Goal: Task Accomplishment & Management: Use online tool/utility

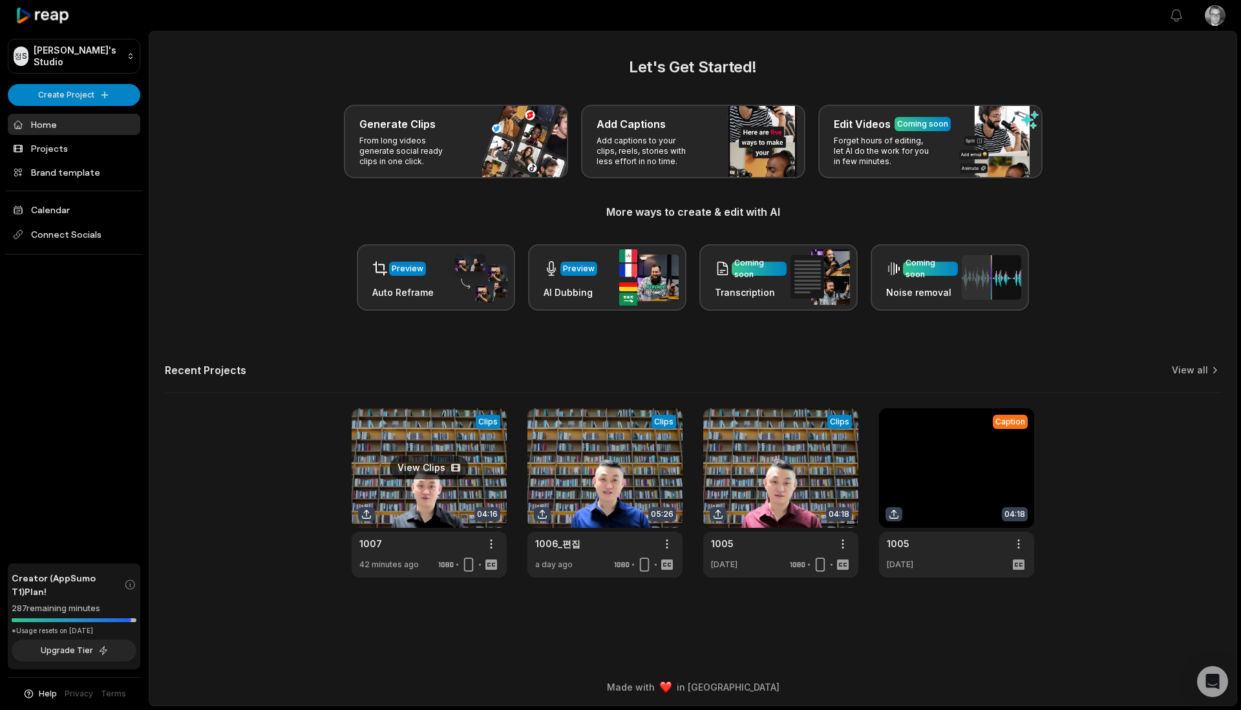
click at [412, 455] on link at bounding box center [429, 492] width 155 height 169
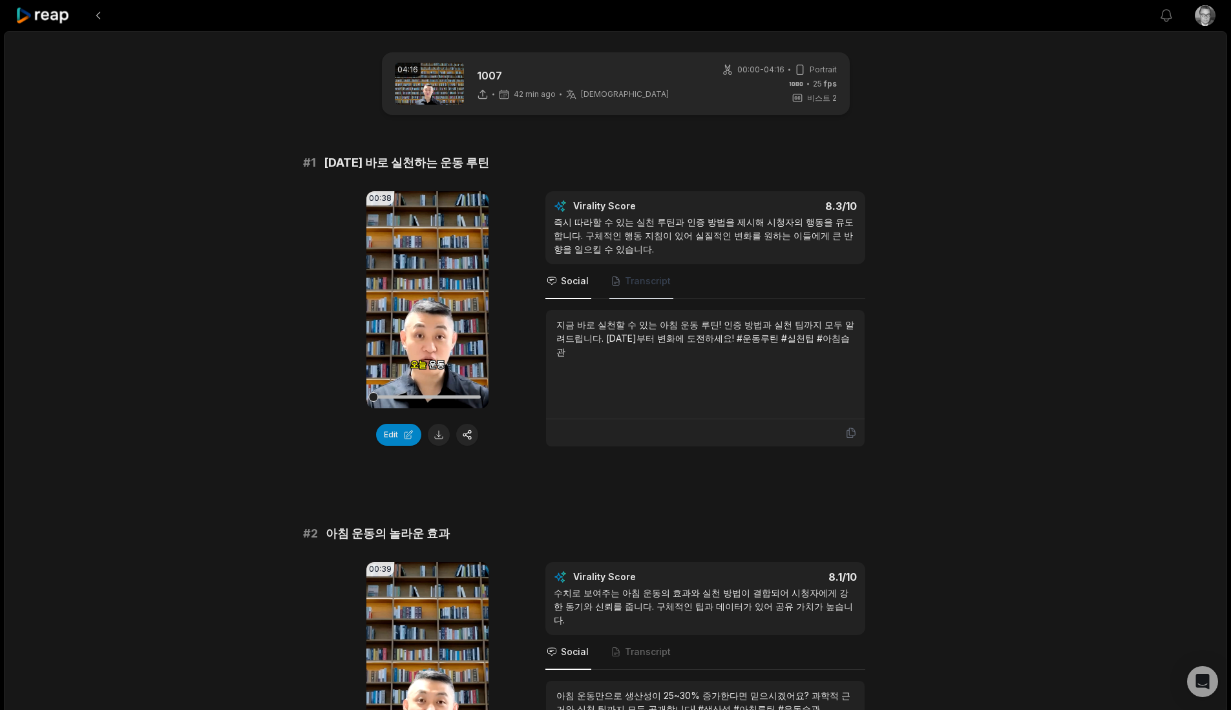
click at [644, 290] on span "Transcript" at bounding box center [641, 281] width 64 height 35
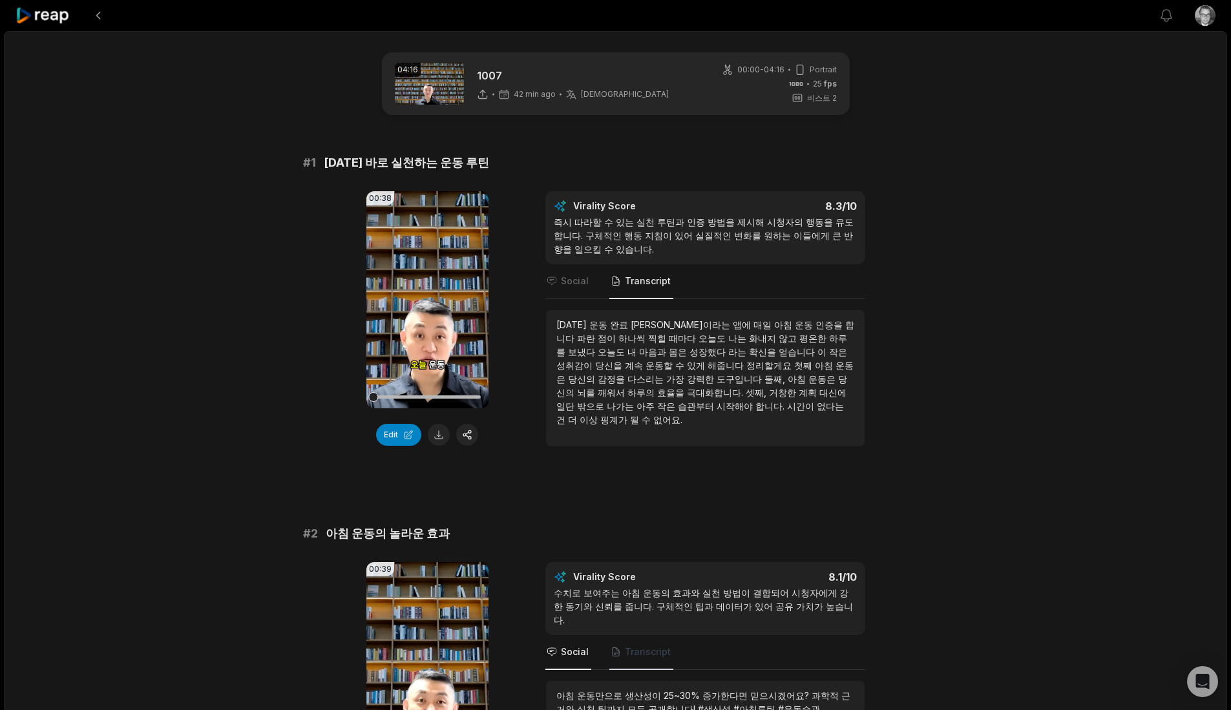
click at [645, 646] on span "Transcript" at bounding box center [648, 652] width 46 height 13
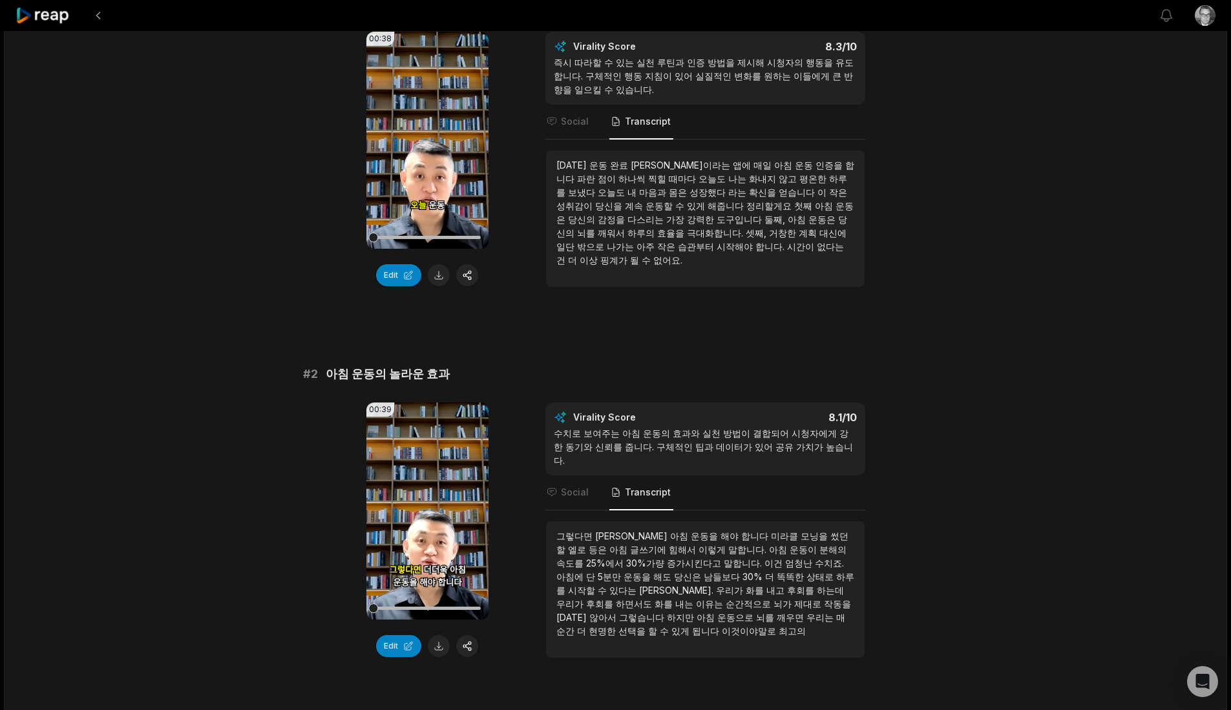
scroll to position [431, 0]
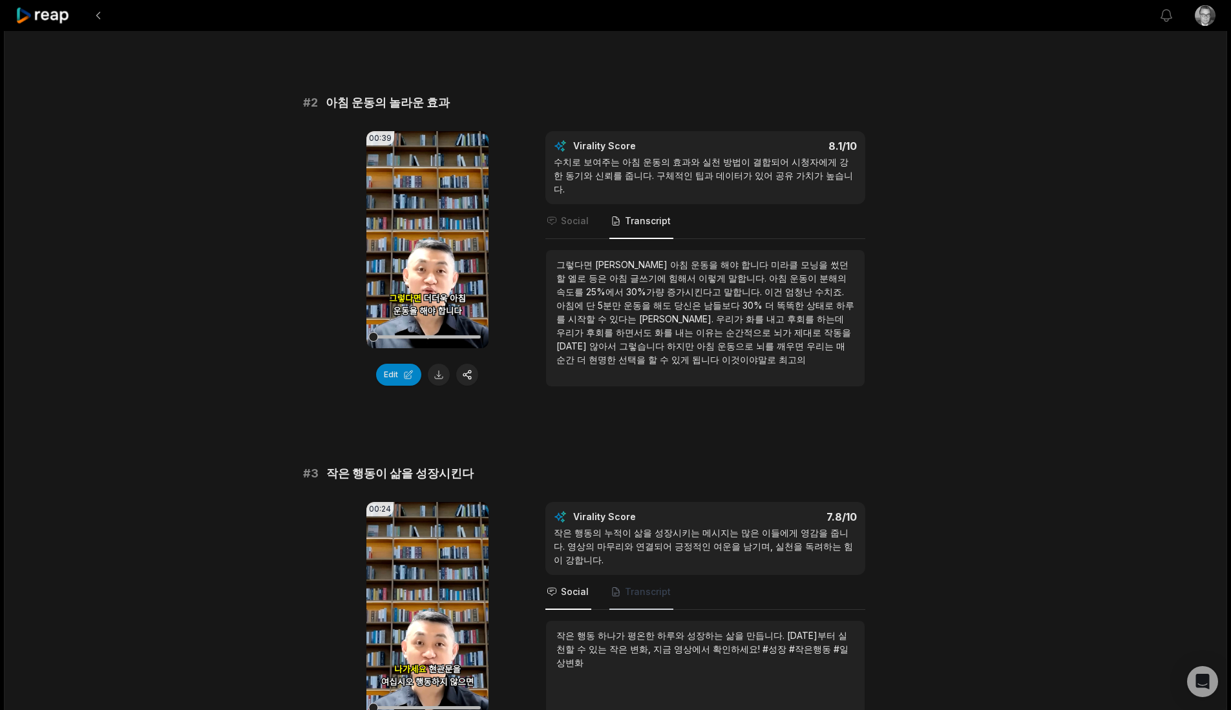
click at [647, 587] on span "Transcript" at bounding box center [641, 592] width 64 height 35
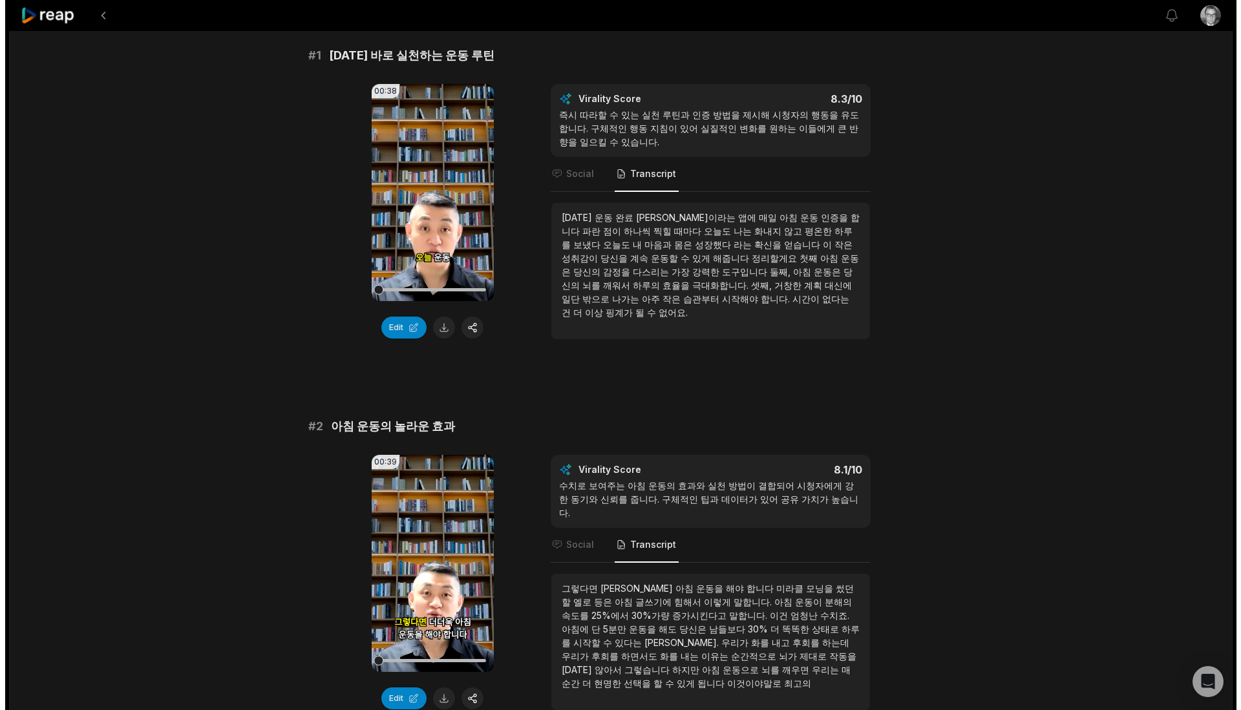
scroll to position [0, 0]
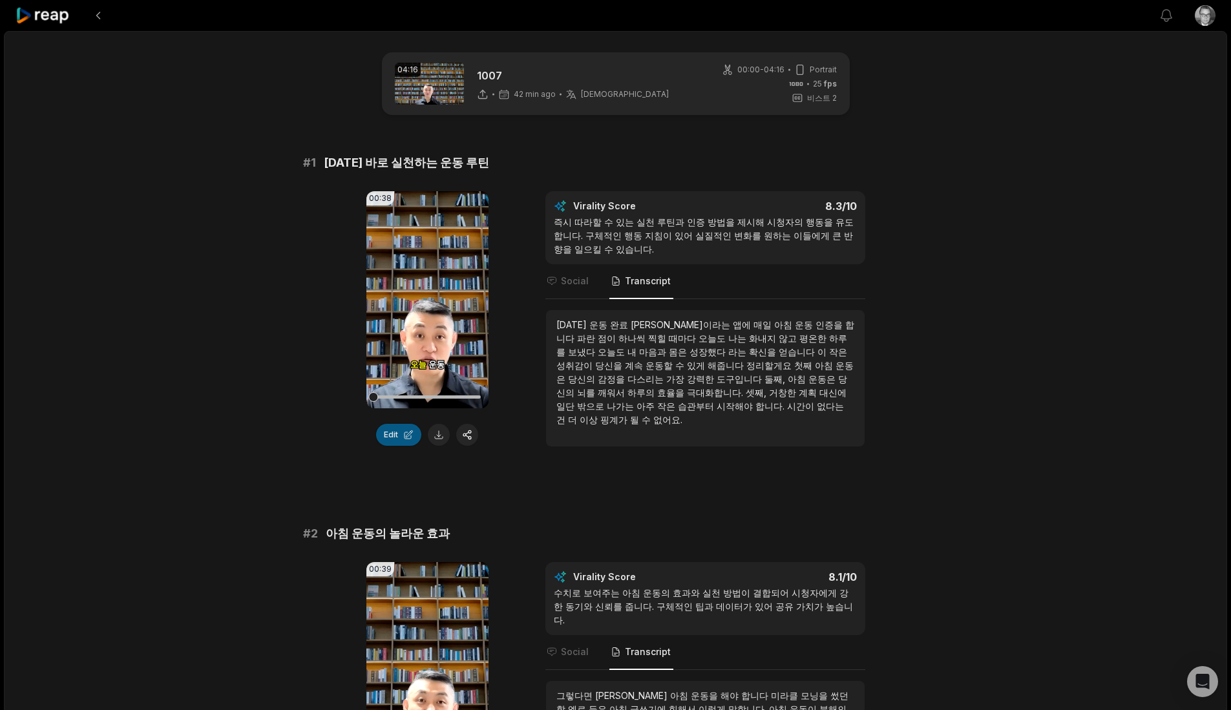
click at [406, 434] on button "Edit" at bounding box center [398, 435] width 45 height 22
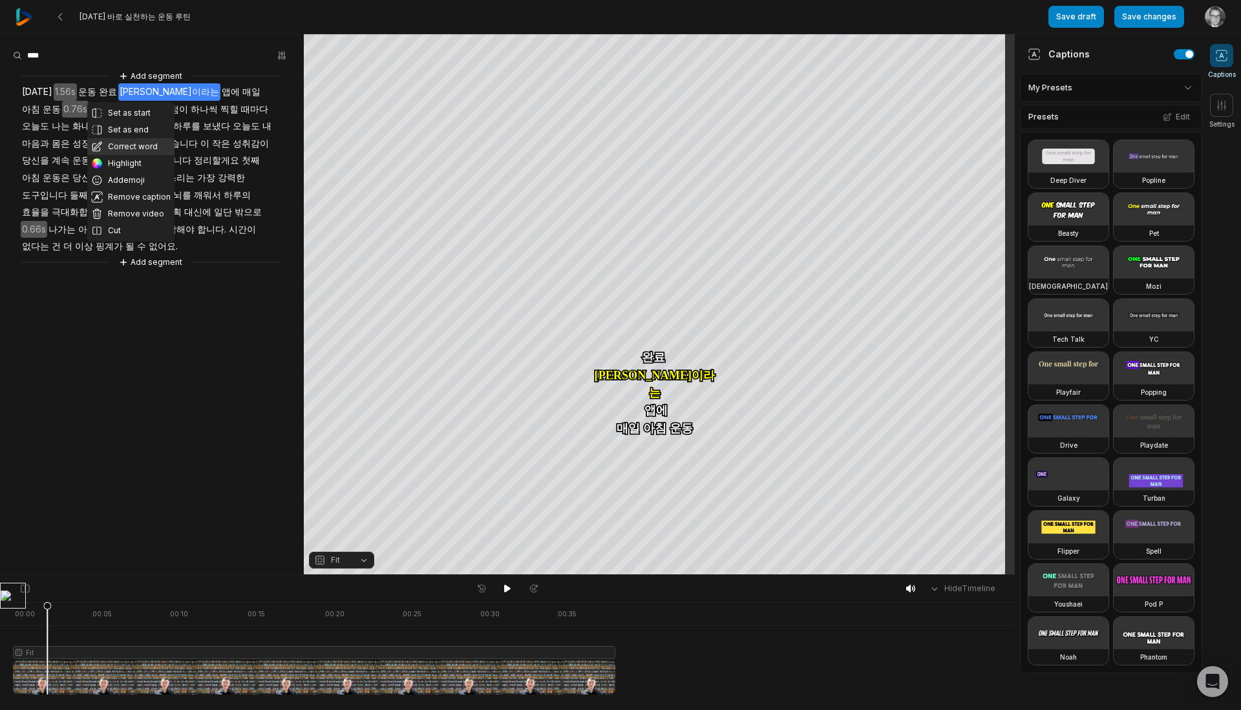
click at [137, 141] on button "Correct word" at bounding box center [130, 146] width 87 height 17
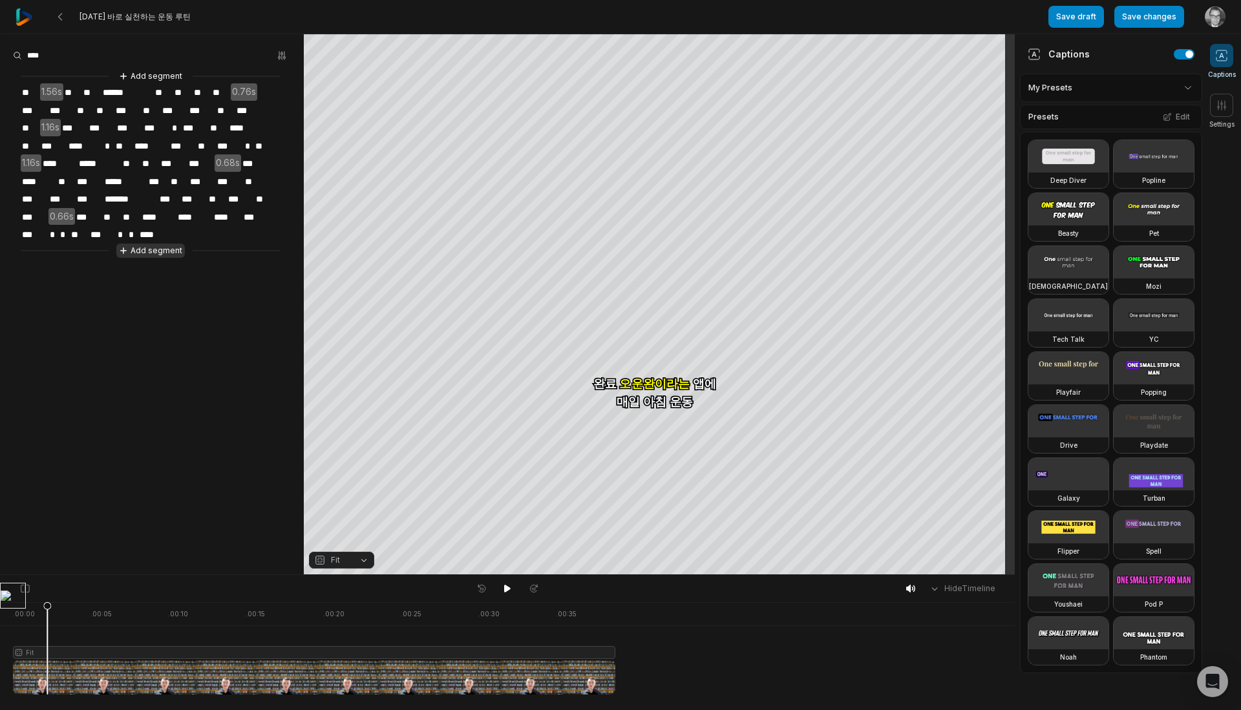
click at [174, 244] on button "Add segment" at bounding box center [150, 251] width 69 height 14
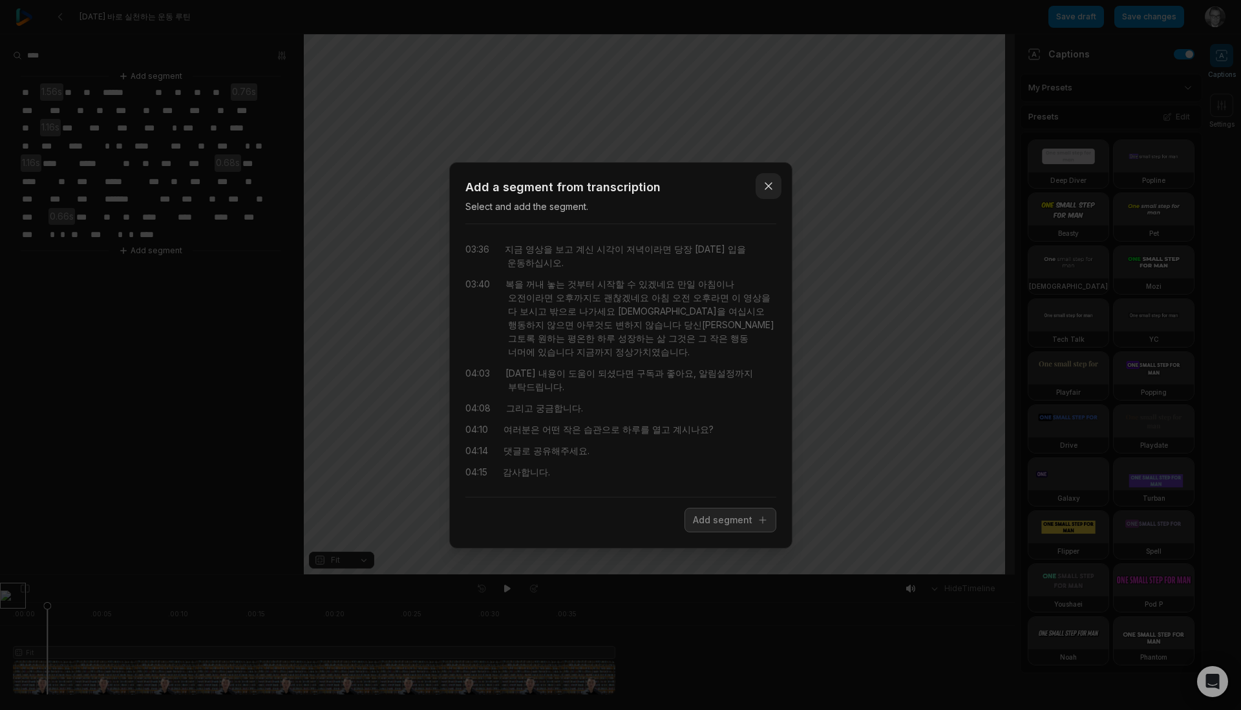
click at [770, 193] on icon "button" at bounding box center [768, 186] width 13 height 13
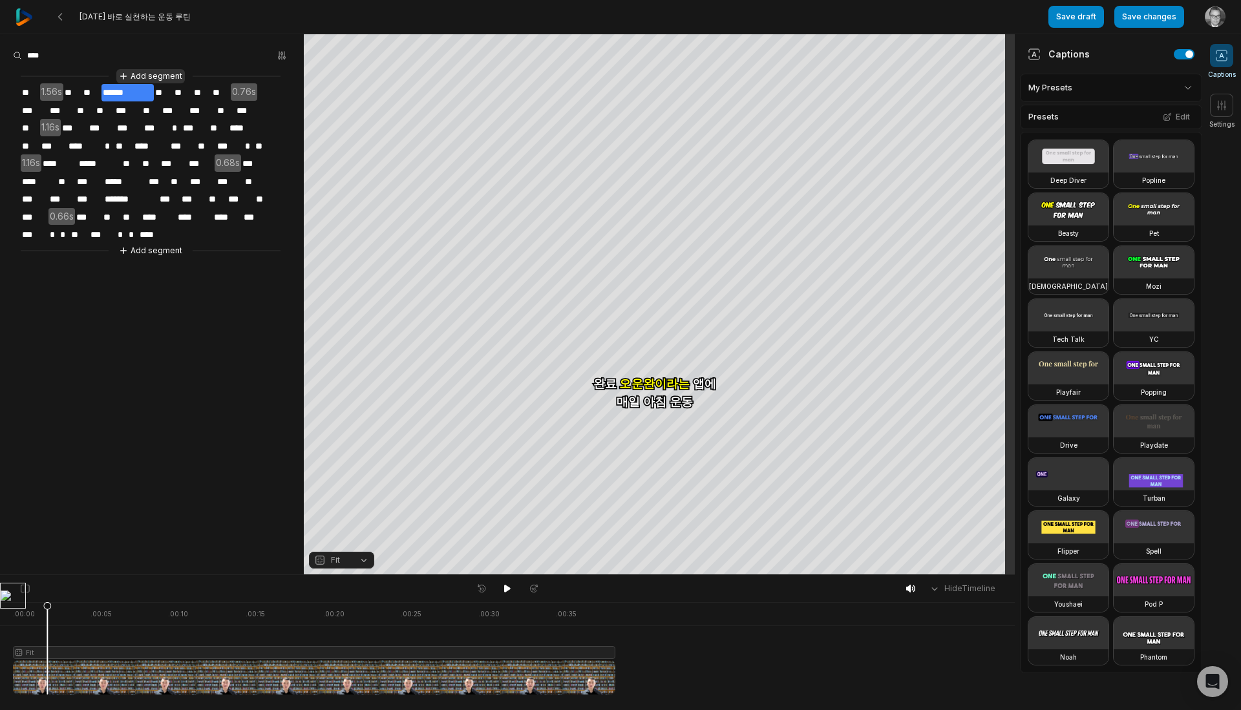
click at [164, 71] on button "Add segment" at bounding box center [150, 76] width 69 height 14
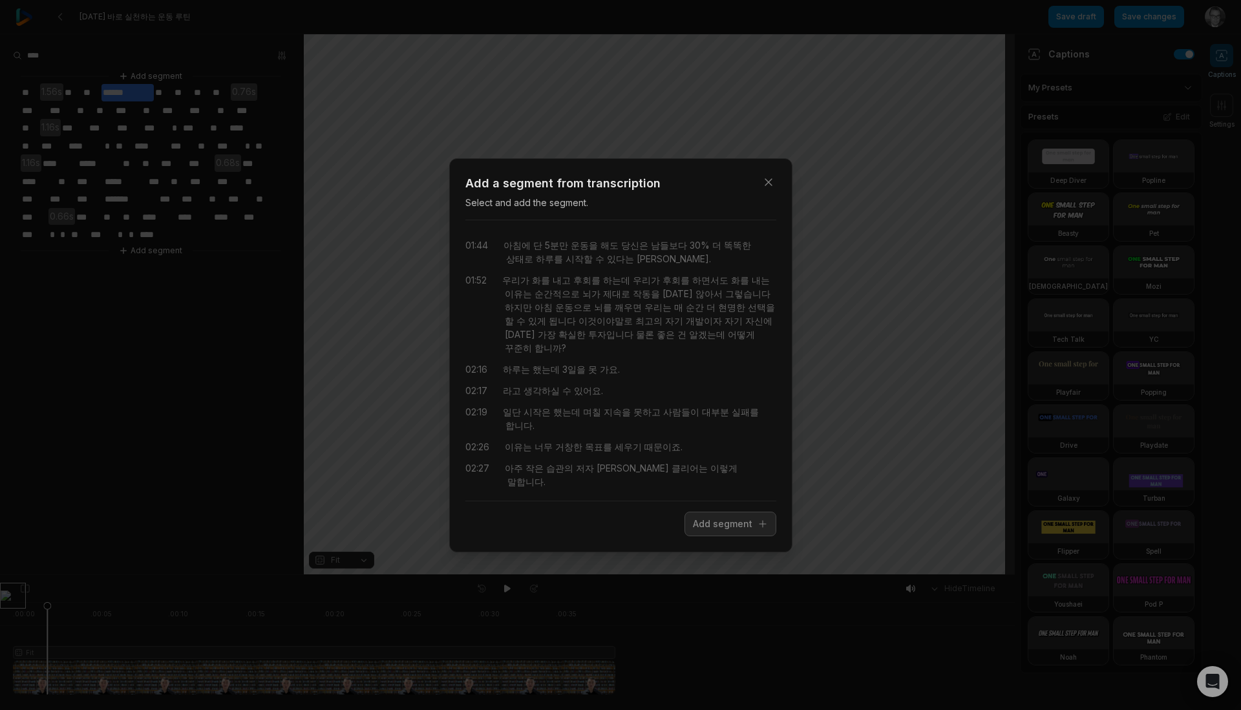
scroll to position [491, 0]
click at [770, 185] on icon "button" at bounding box center [768, 182] width 13 height 13
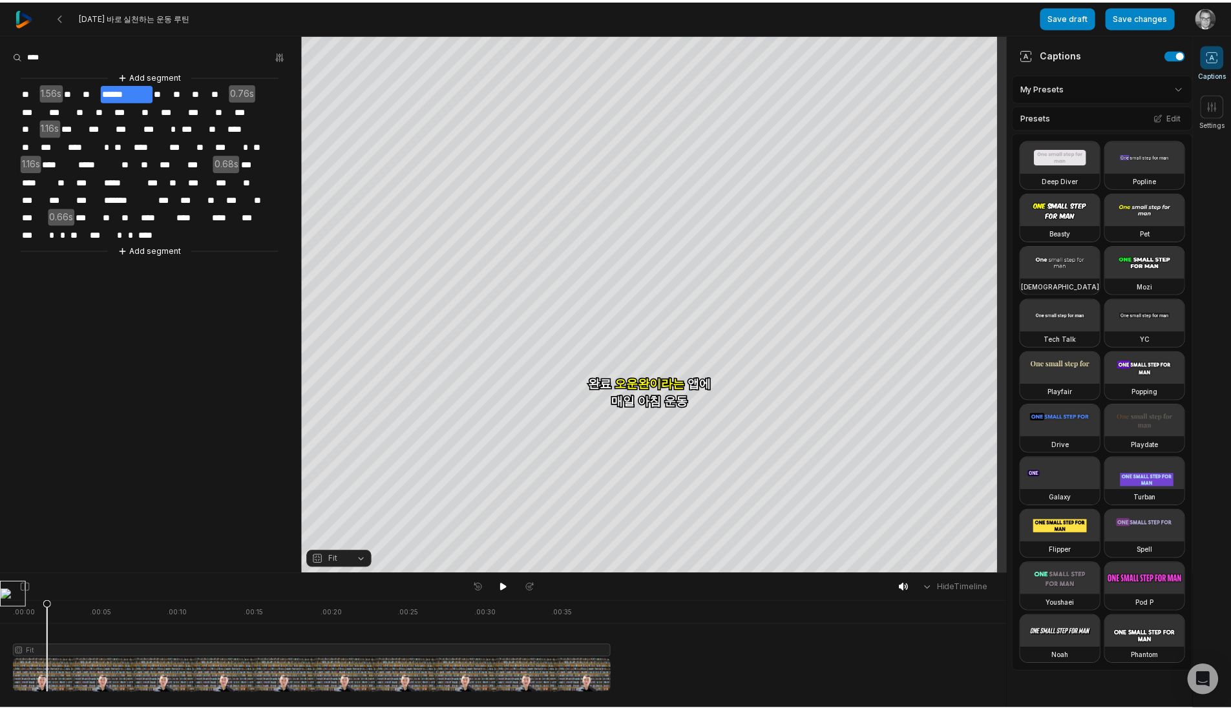
scroll to position [0, 0]
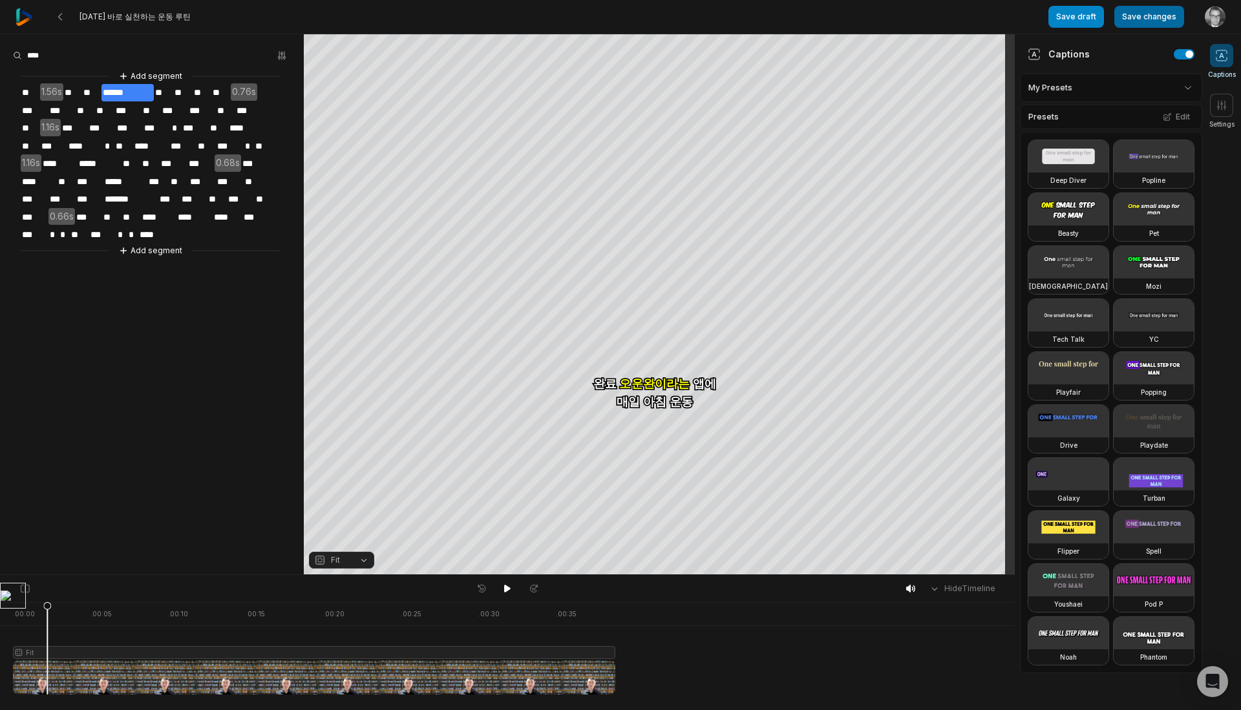
click at [1138, 26] on button "Save changes" at bounding box center [1149, 17] width 70 height 22
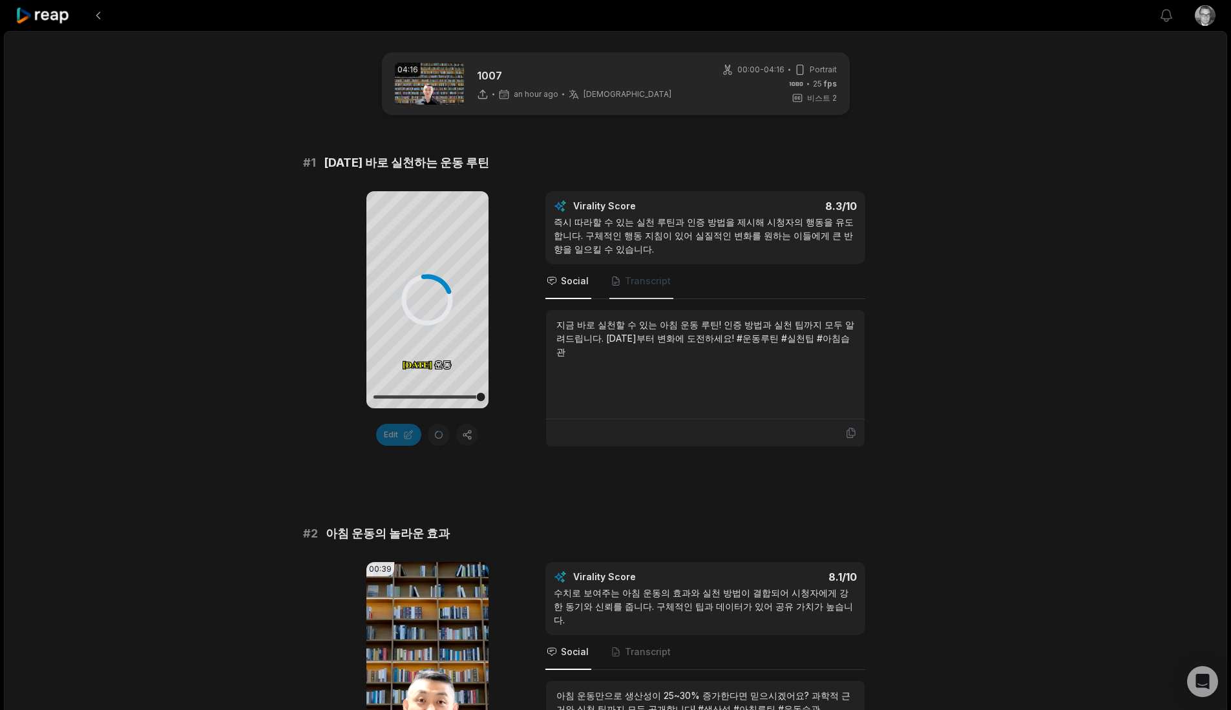
click at [653, 278] on span "Transcript" at bounding box center [648, 281] width 46 height 13
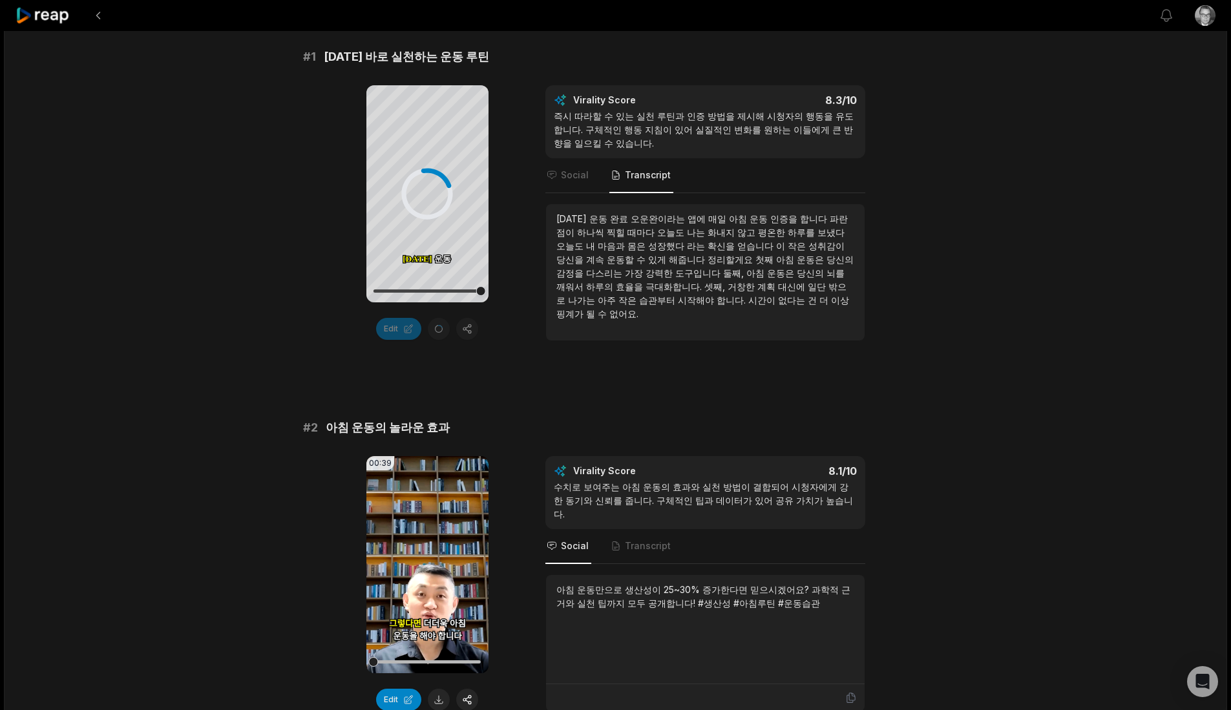
scroll to position [215, 0]
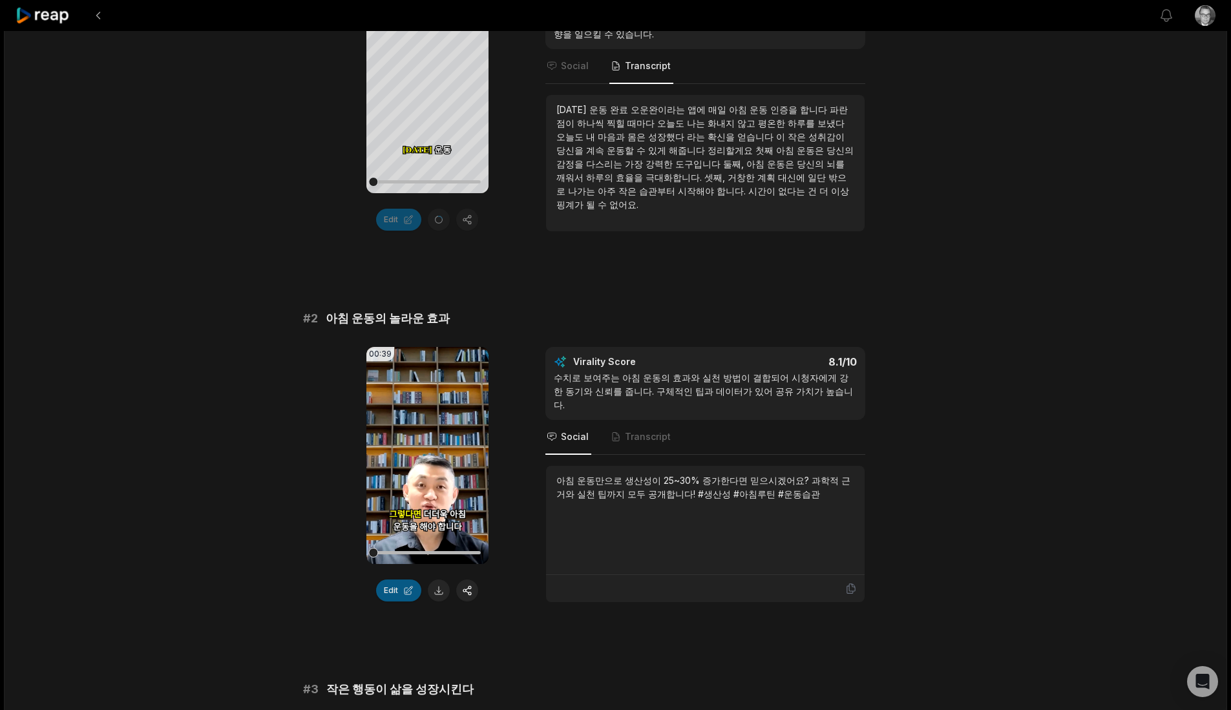
click at [395, 595] on button "Edit" at bounding box center [398, 591] width 45 height 22
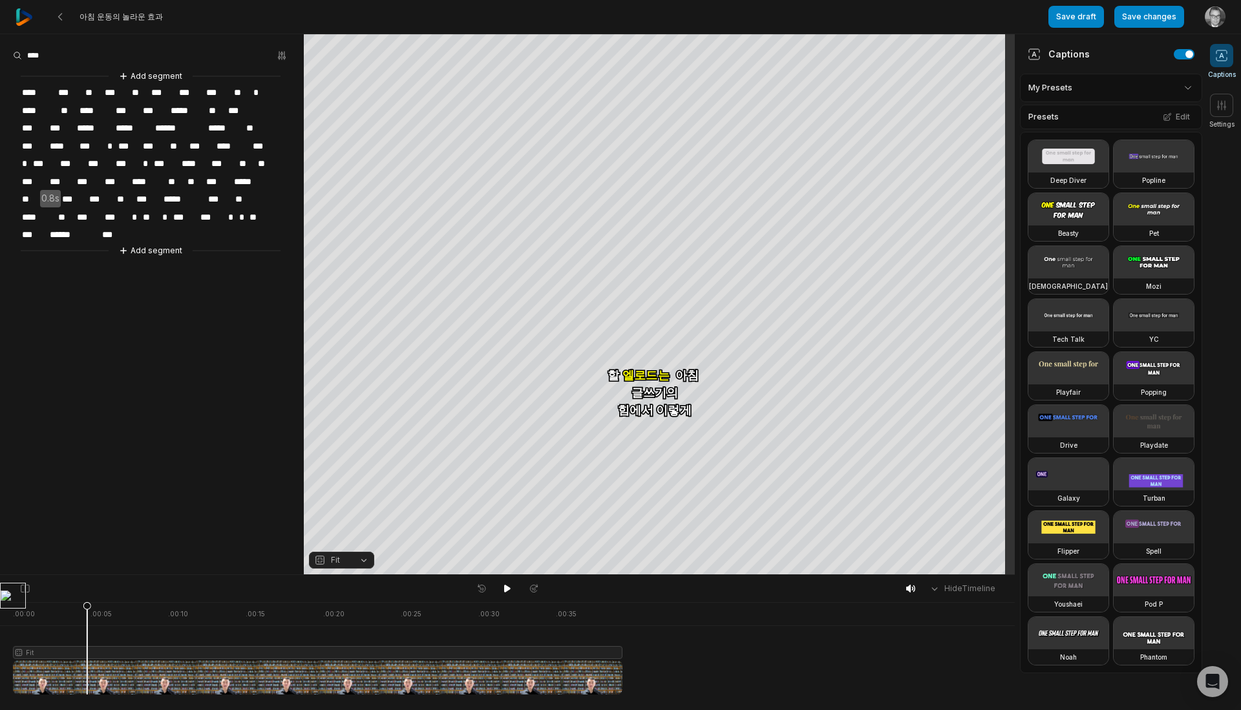
click at [76, 178] on span "***" at bounding box center [90, 181] width 28 height 17
click at [162, 248] on button "Add segment" at bounding box center [150, 251] width 69 height 14
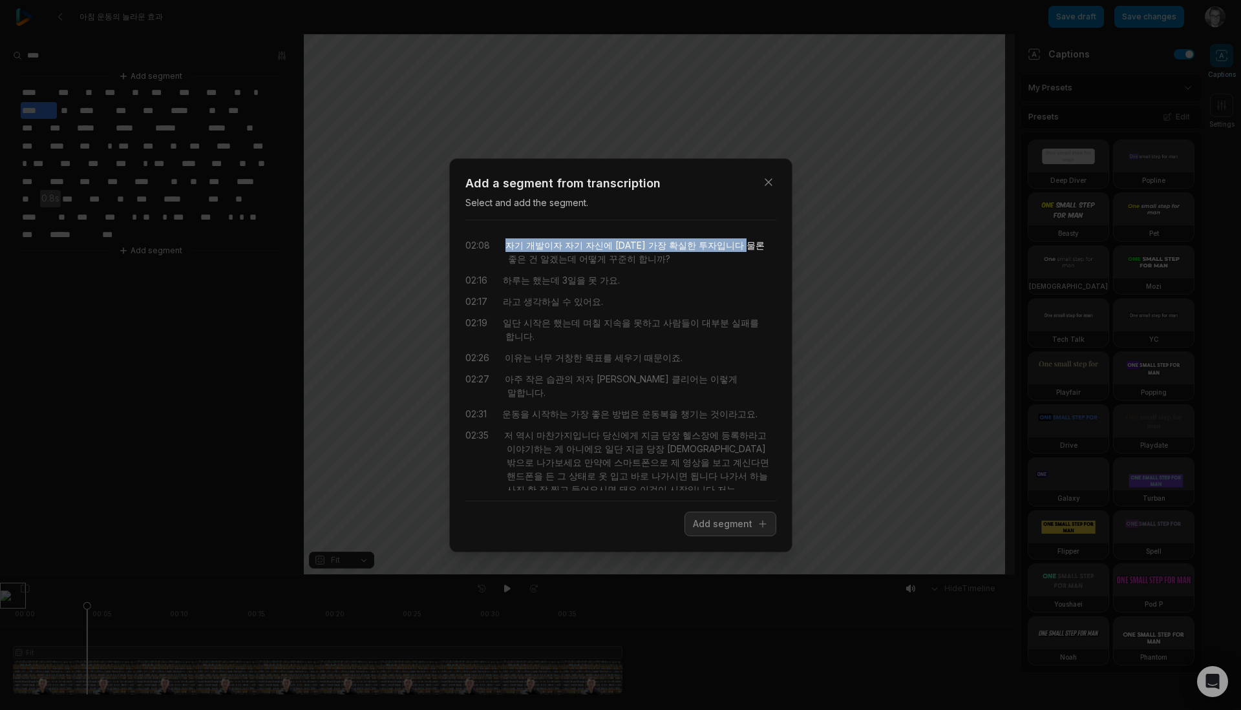
drag, startPoint x: 509, startPoint y: 242, endPoint x: 717, endPoint y: 245, distance: 208.1
click at [717, 245] on div "자기 개발이자 자기 자신에 대한 가장 확실한 투자입니다 물론 좋은 건 알겠는데 어떻게 꾸준히 합니까?" at bounding box center [640, 251] width 271 height 27
click at [744, 245] on span "물론" at bounding box center [754, 245] width 21 height 14
click at [744, 246] on span "물론" at bounding box center [754, 245] width 21 height 14
drag, startPoint x: 709, startPoint y: 248, endPoint x: 501, endPoint y: 246, distance: 208.1
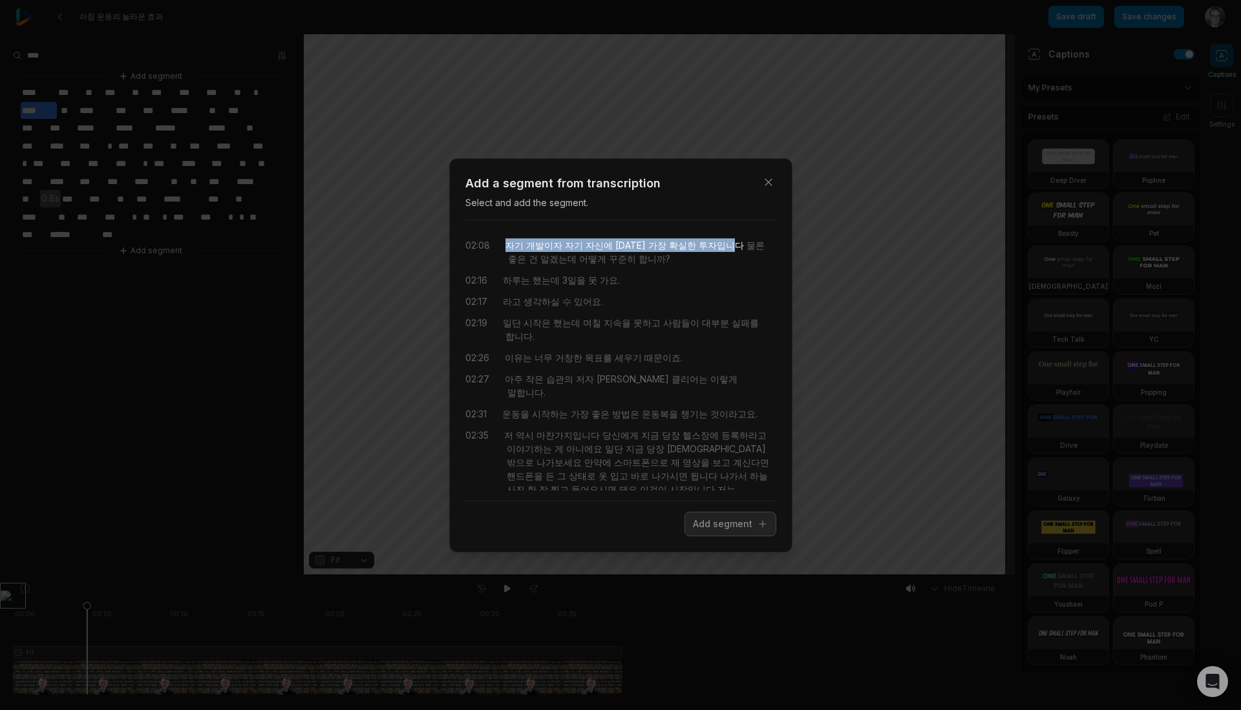
click at [501, 246] on div "02:08 자기 개발이자 자기 자신에 대한 가장 확실한 투자입니다 물론 좋은 건 알겠는데 어떻게 꾸준히 합니까?" at bounding box center [620, 251] width 311 height 27
click at [702, 527] on button "Add segment" at bounding box center [730, 524] width 92 height 25
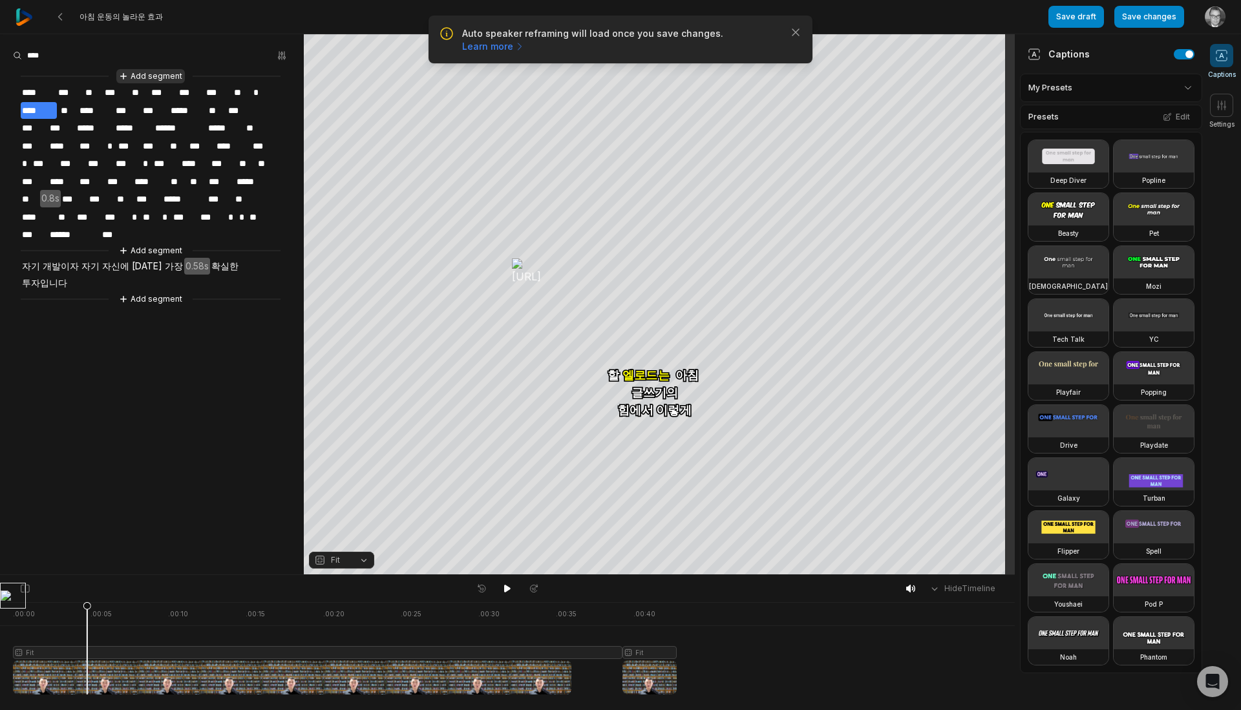
click at [176, 76] on button "Add segment" at bounding box center [150, 76] width 69 height 14
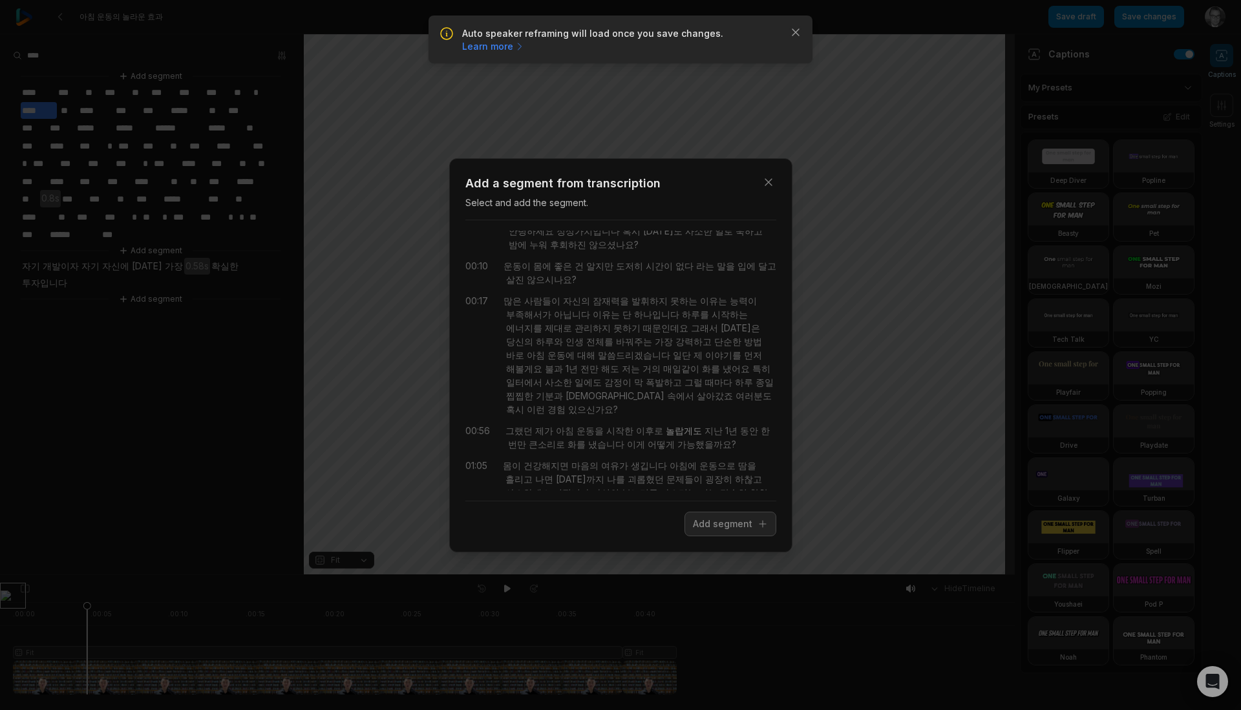
scroll to position [58, 0]
drag, startPoint x: 610, startPoint y: 478, endPoint x: 708, endPoint y: 479, distance: 98.2
click at [708, 479] on div "몸이 건강해지면 마음의 여유가 생깁니다 아침에 운동으로 땀을 흘리고 나면 어제까지 나를 괴롭혔던 문제들이 굉장히 하찮고 사소하게 느껴집니다 자…" at bounding box center [639, 468] width 273 height 81
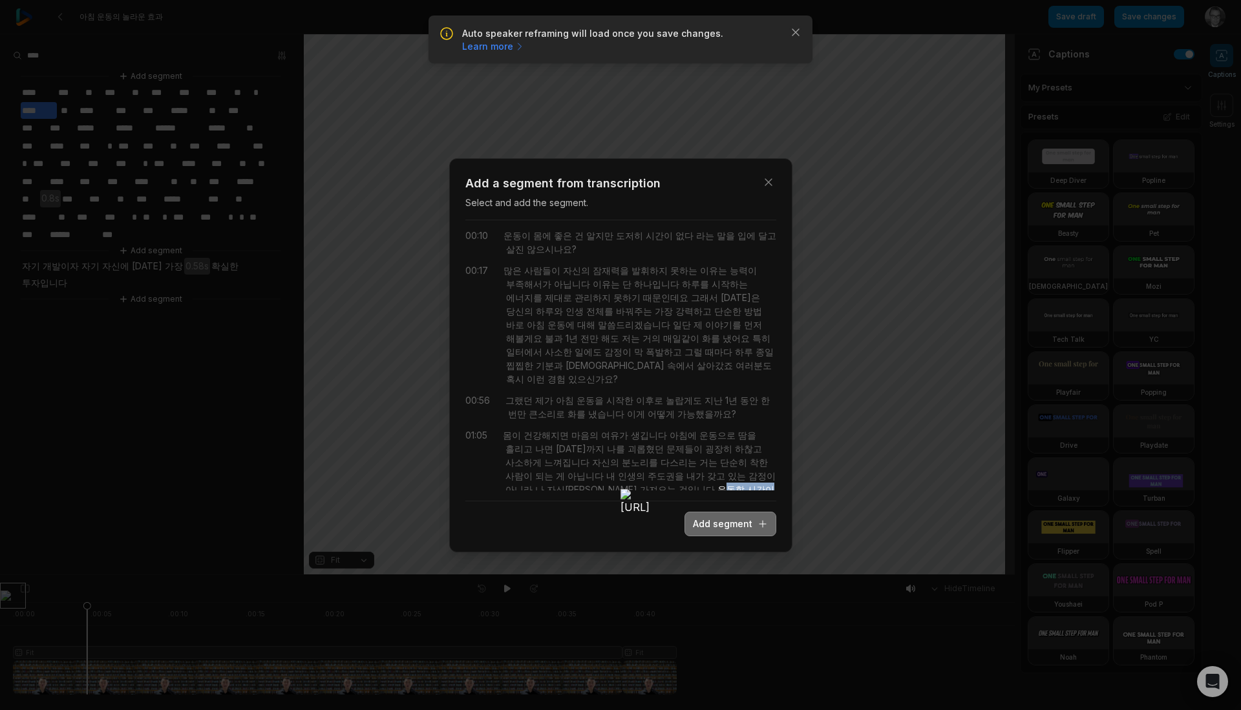
click at [733, 524] on button "Add segment" at bounding box center [730, 524] width 92 height 25
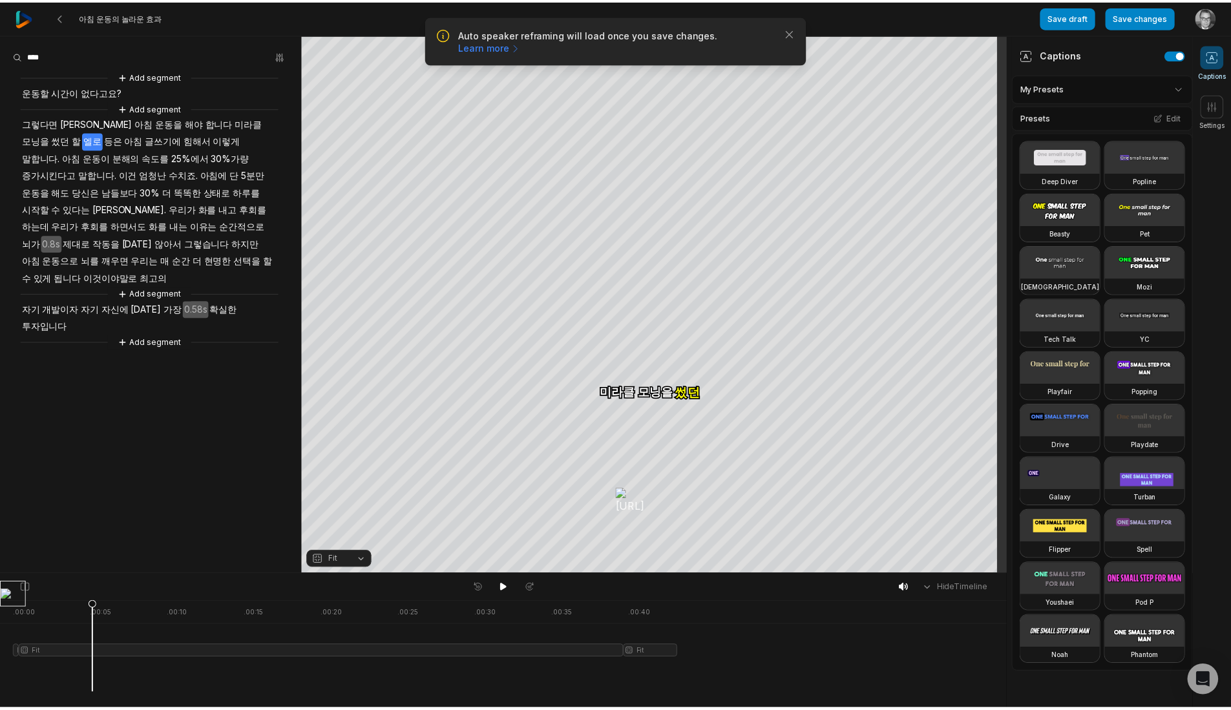
scroll to position [0, 0]
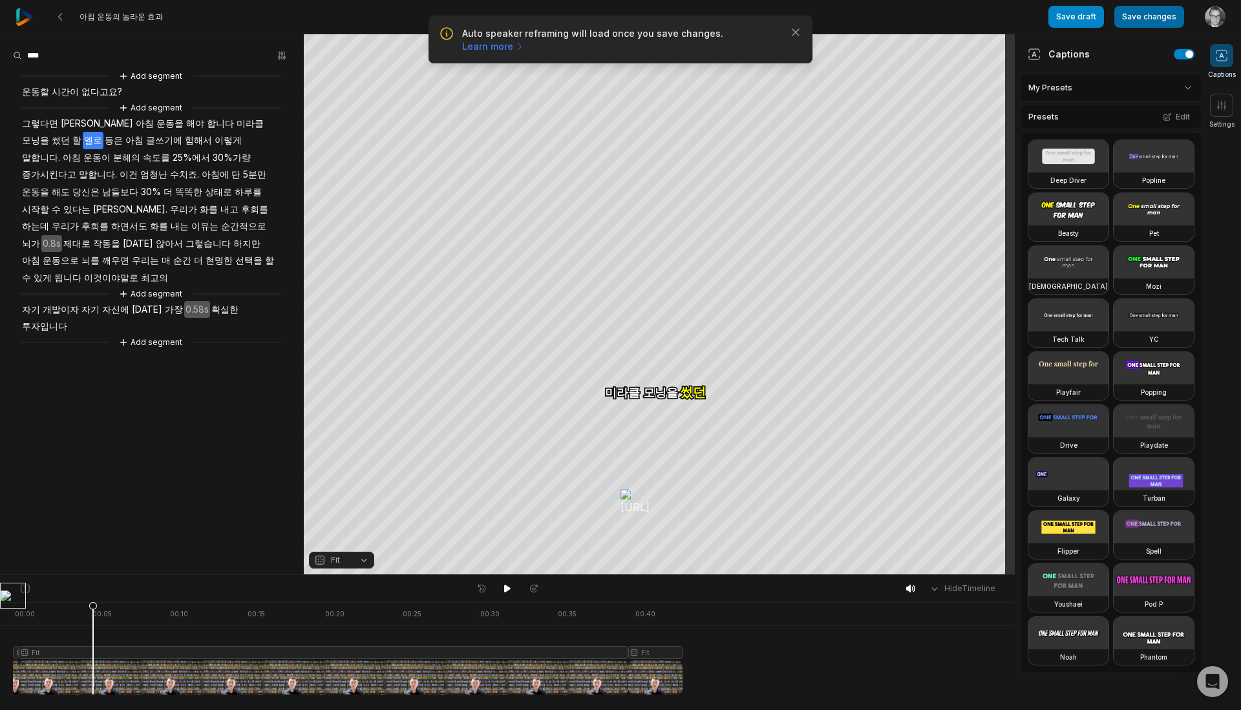
click at [1152, 17] on button "Save changes" at bounding box center [1149, 17] width 70 height 22
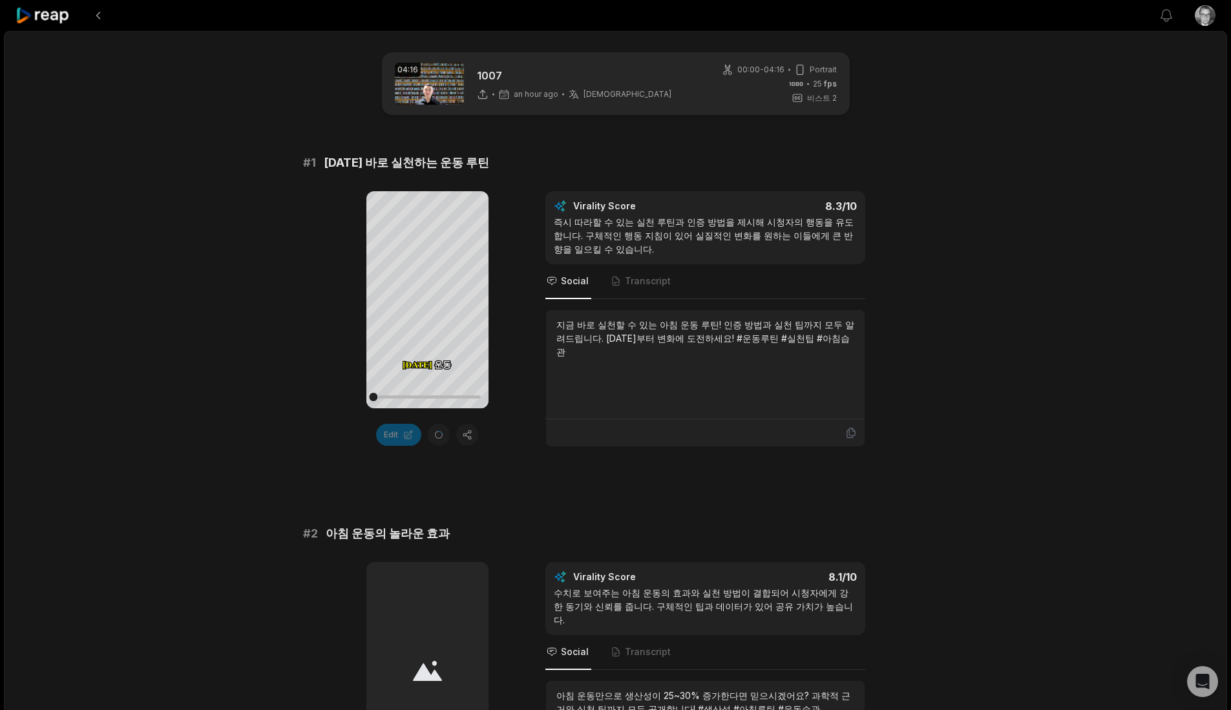
scroll to position [215, 0]
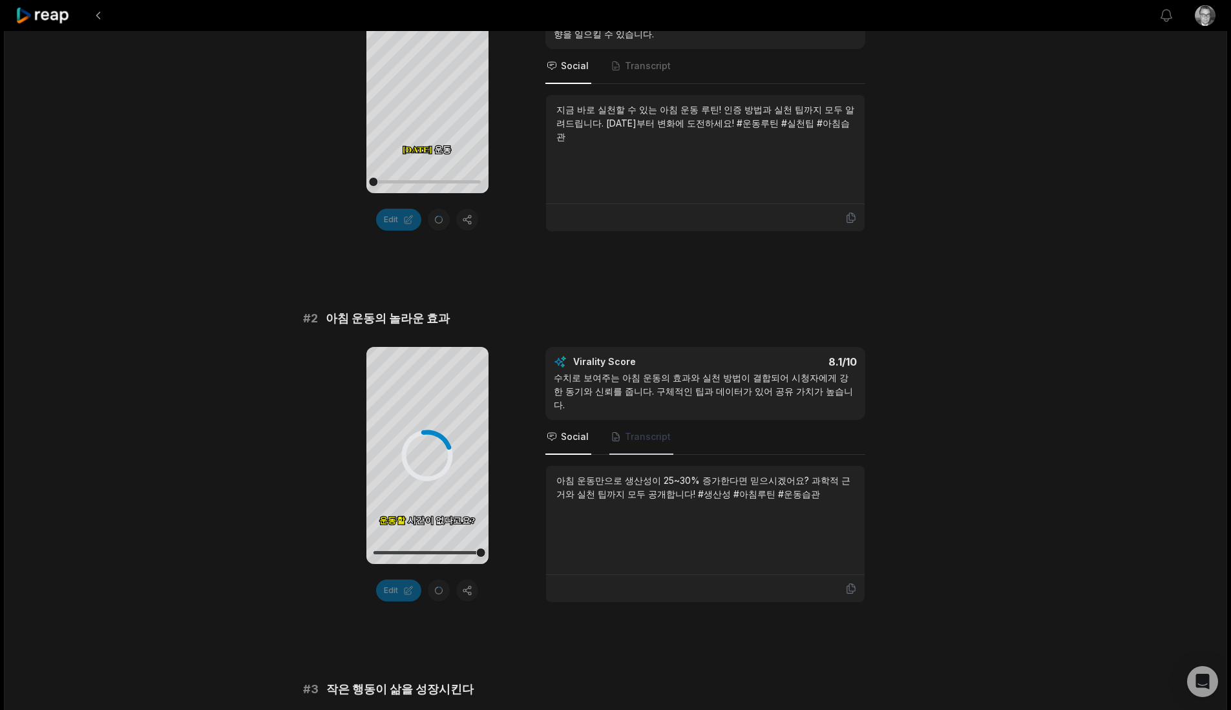
click at [633, 430] on span "Transcript" at bounding box center [648, 436] width 46 height 13
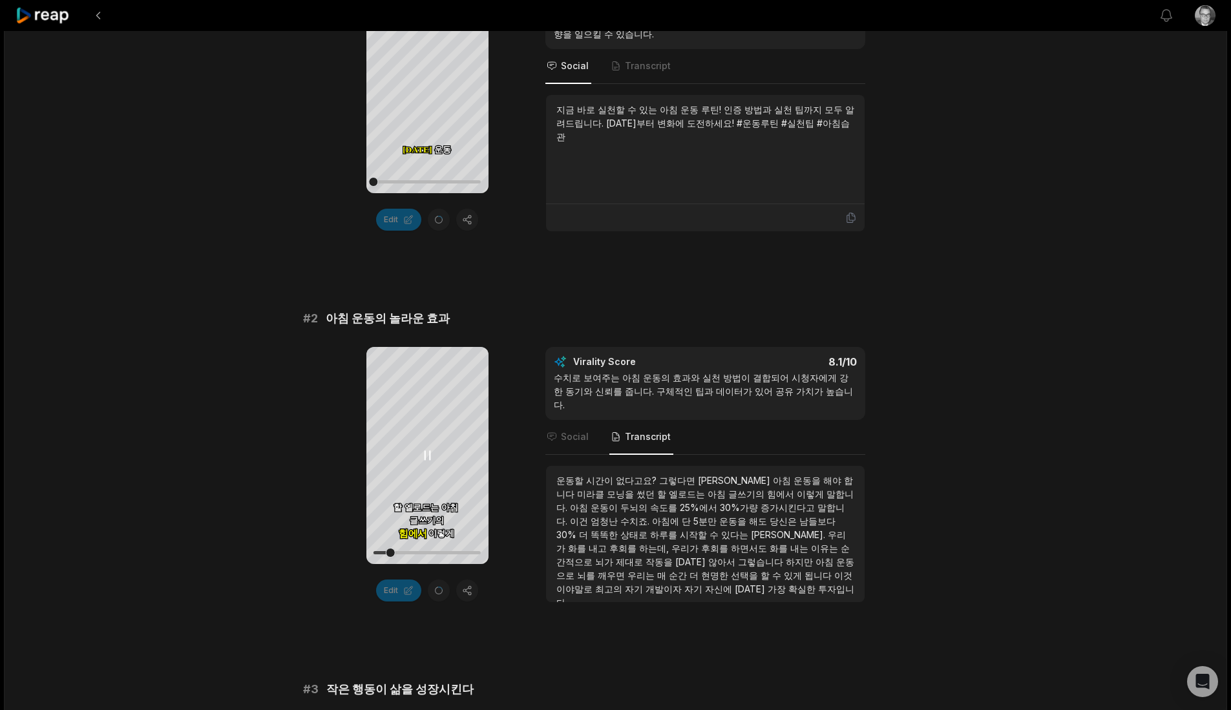
click at [430, 458] on icon at bounding box center [427, 455] width 5 height 8
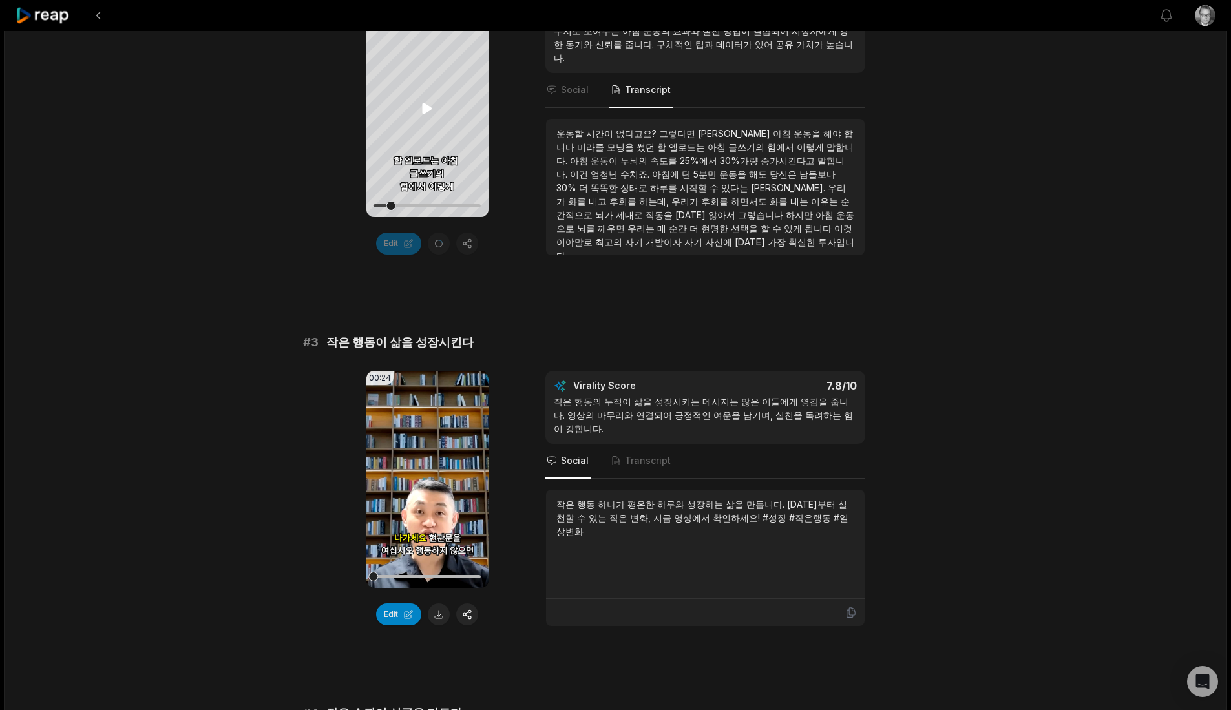
scroll to position [646, 0]
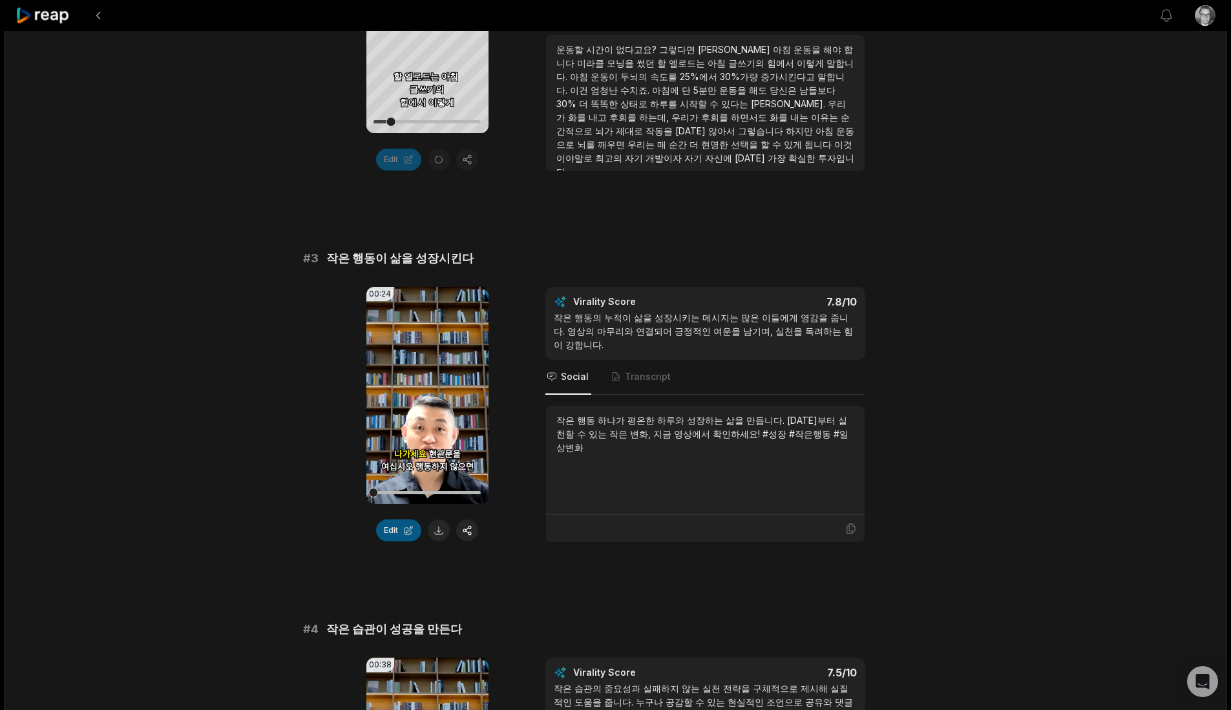
click at [401, 527] on button "Edit" at bounding box center [398, 531] width 45 height 22
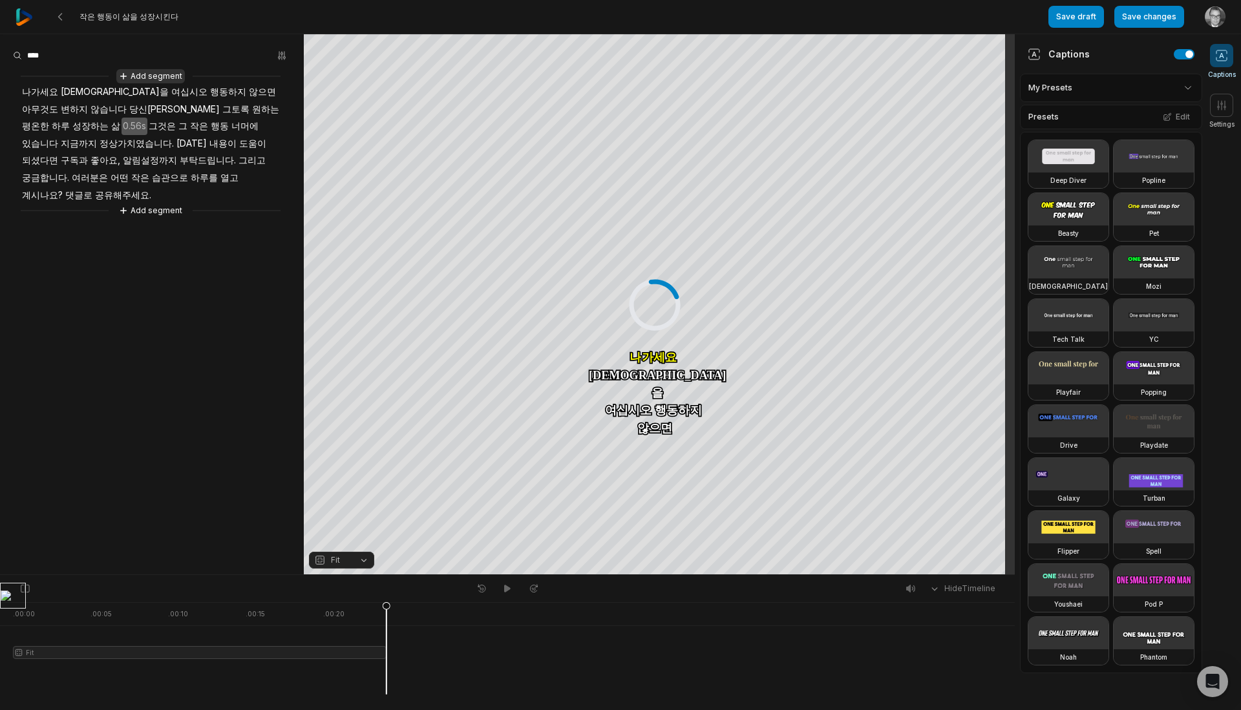
click at [174, 78] on button "Add segment" at bounding box center [150, 76] width 69 height 14
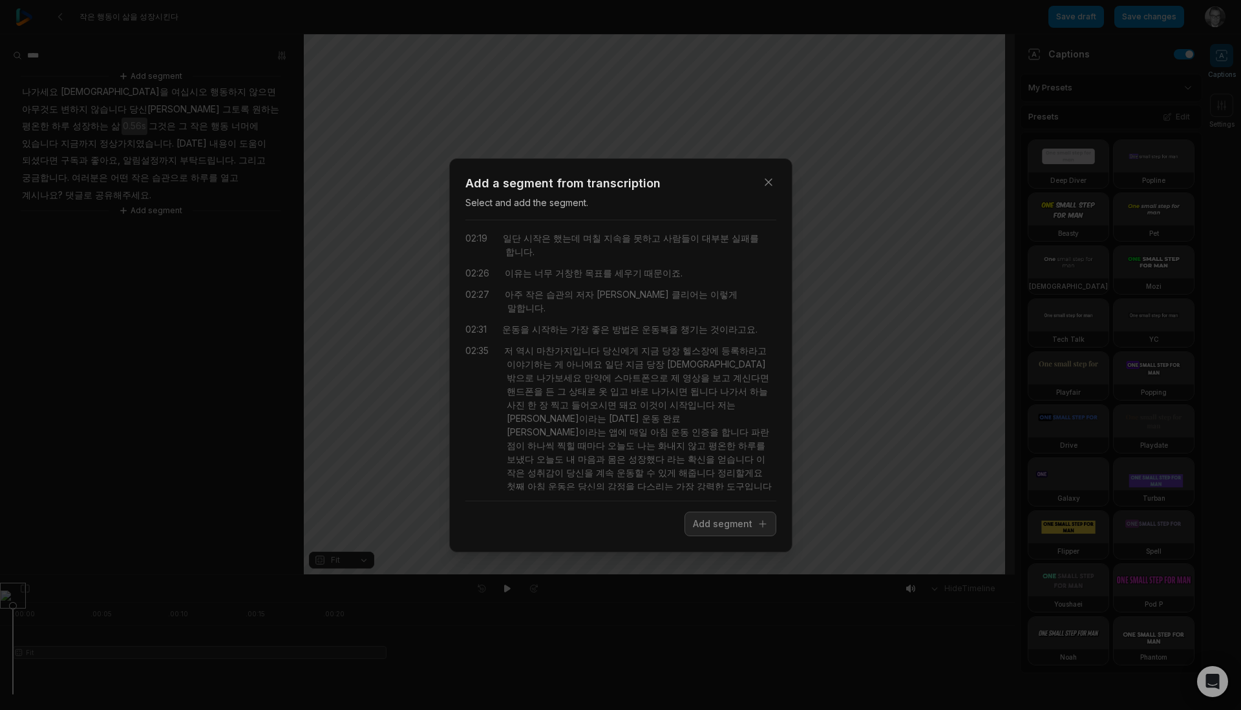
scroll to position [712, 0]
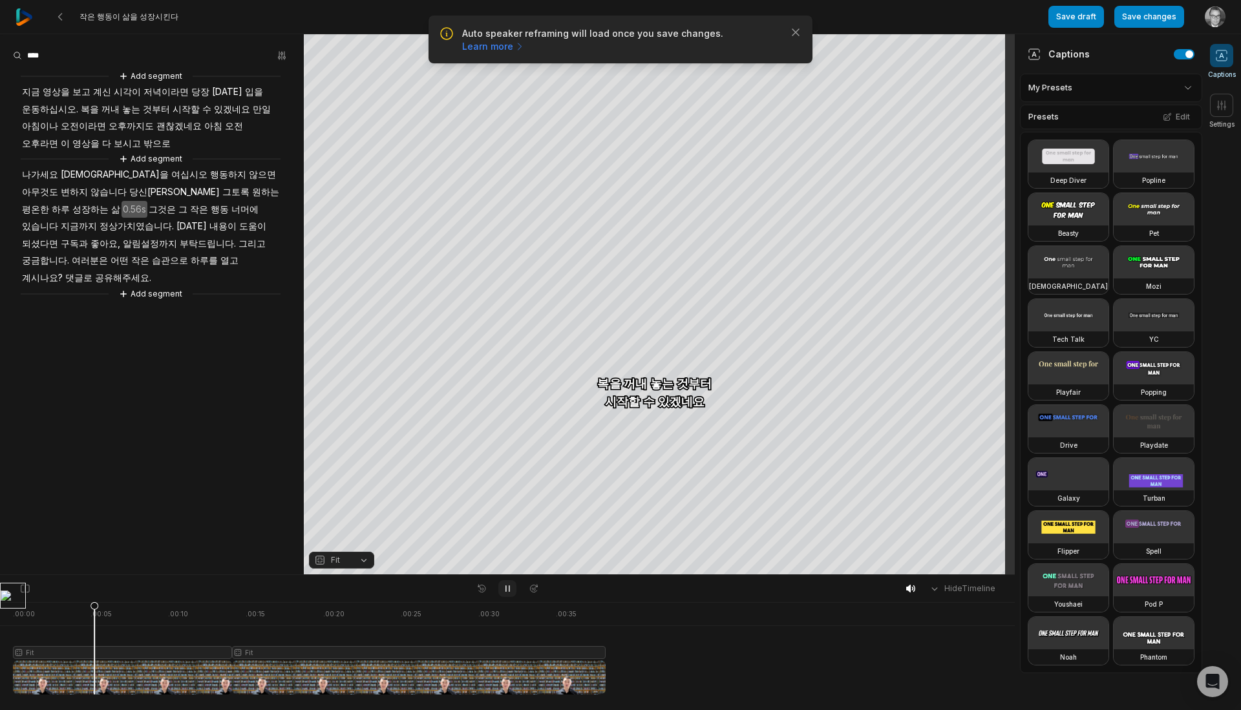
click at [509, 585] on icon at bounding box center [507, 589] width 10 height 10
click at [50, 105] on span "운동하십시오." at bounding box center [50, 109] width 59 height 17
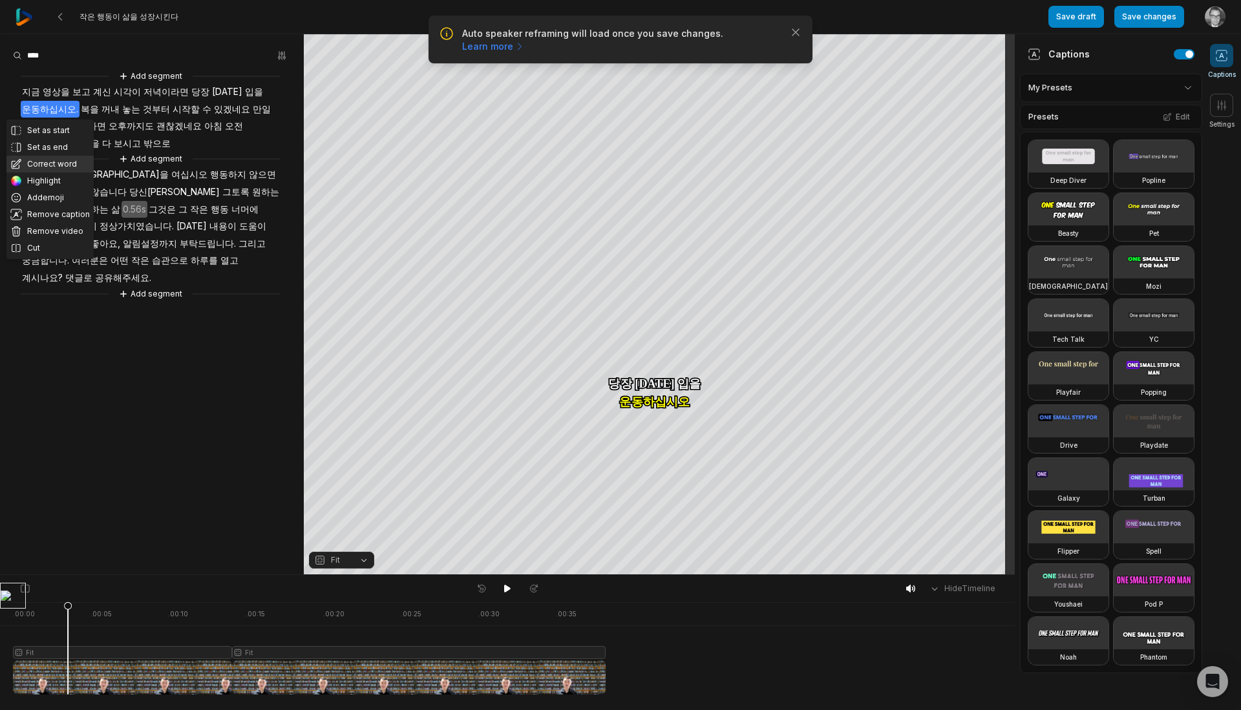
click at [68, 165] on button "Correct word" at bounding box center [49, 164] width 87 height 17
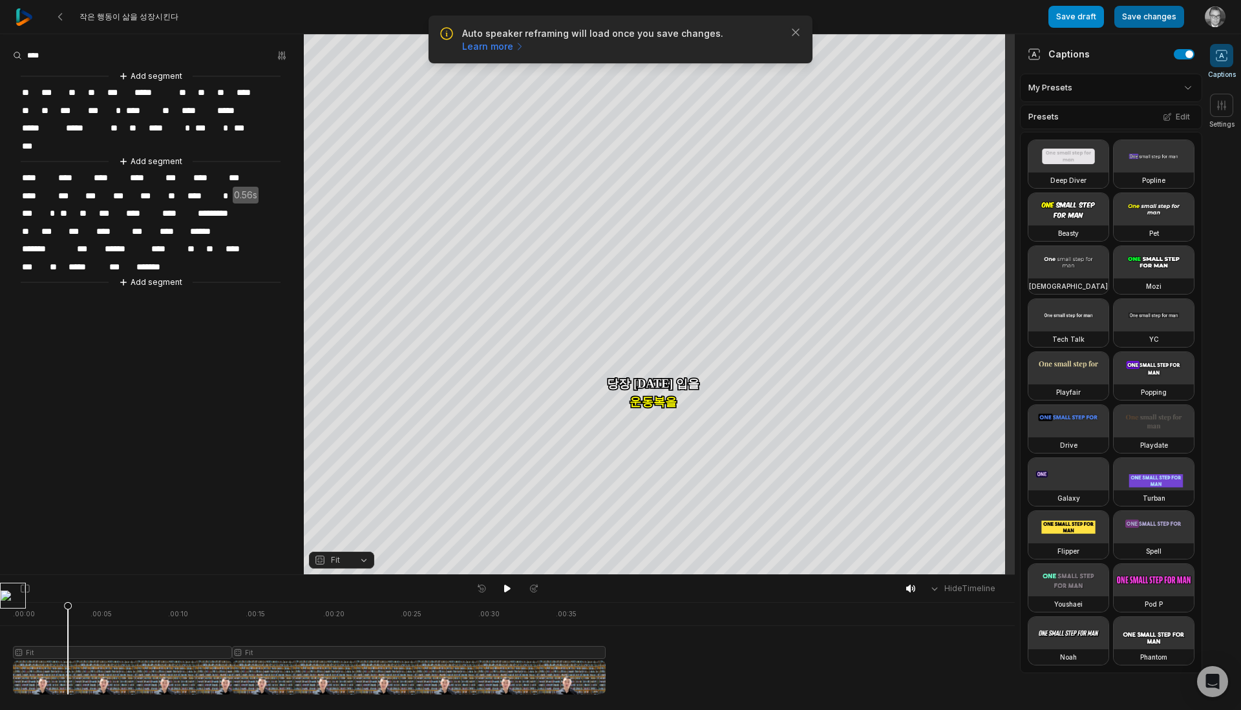
click at [1161, 17] on button "Save changes" at bounding box center [1149, 17] width 70 height 22
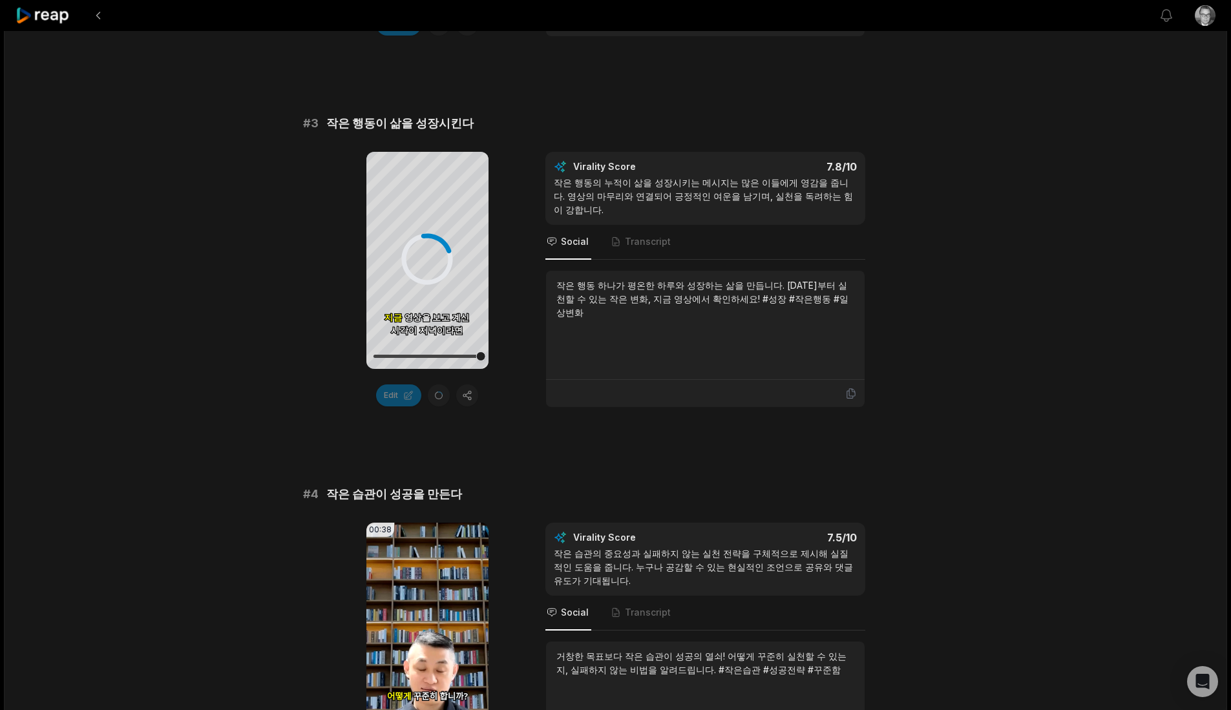
scroll to position [1077, 0]
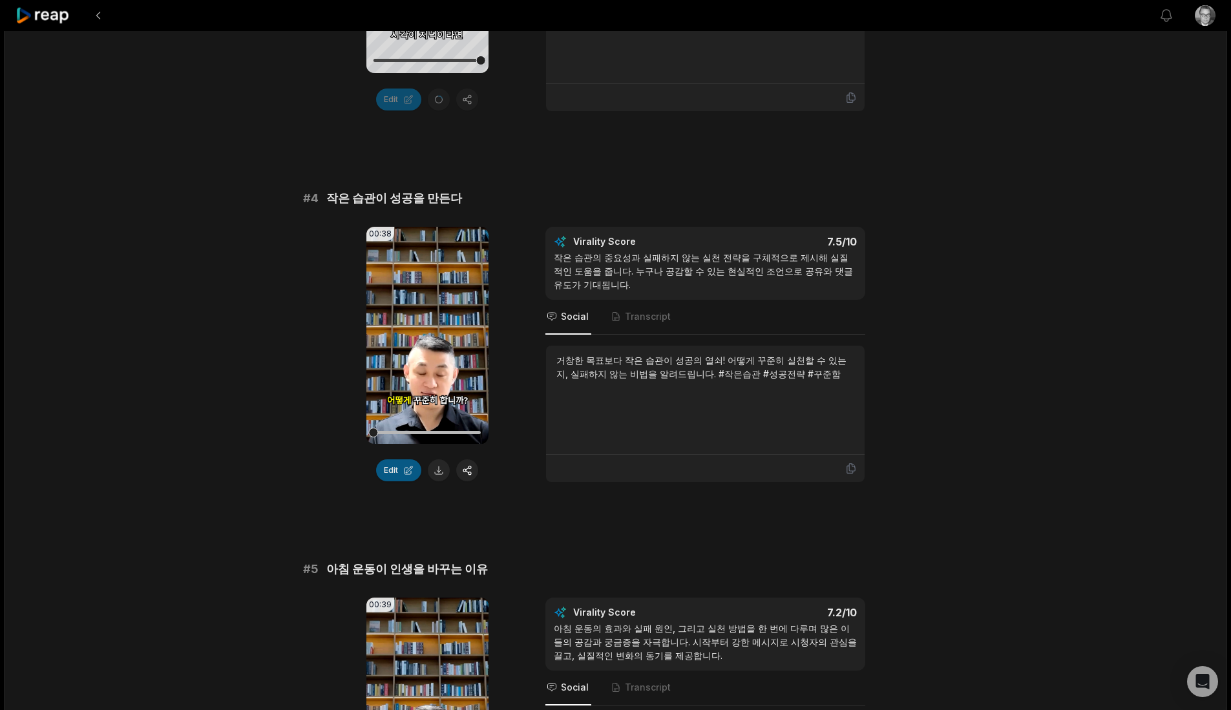
click at [405, 472] on button "Edit" at bounding box center [398, 470] width 45 height 22
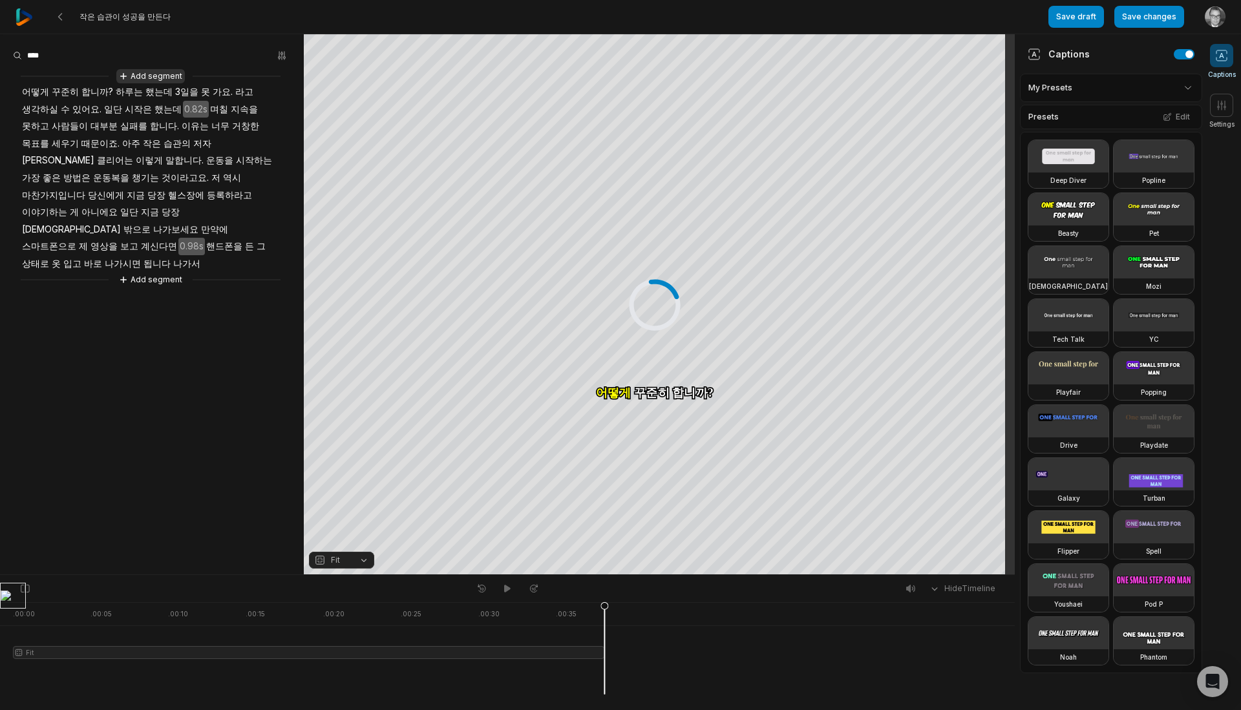
click at [158, 74] on button "Add segment" at bounding box center [150, 76] width 69 height 14
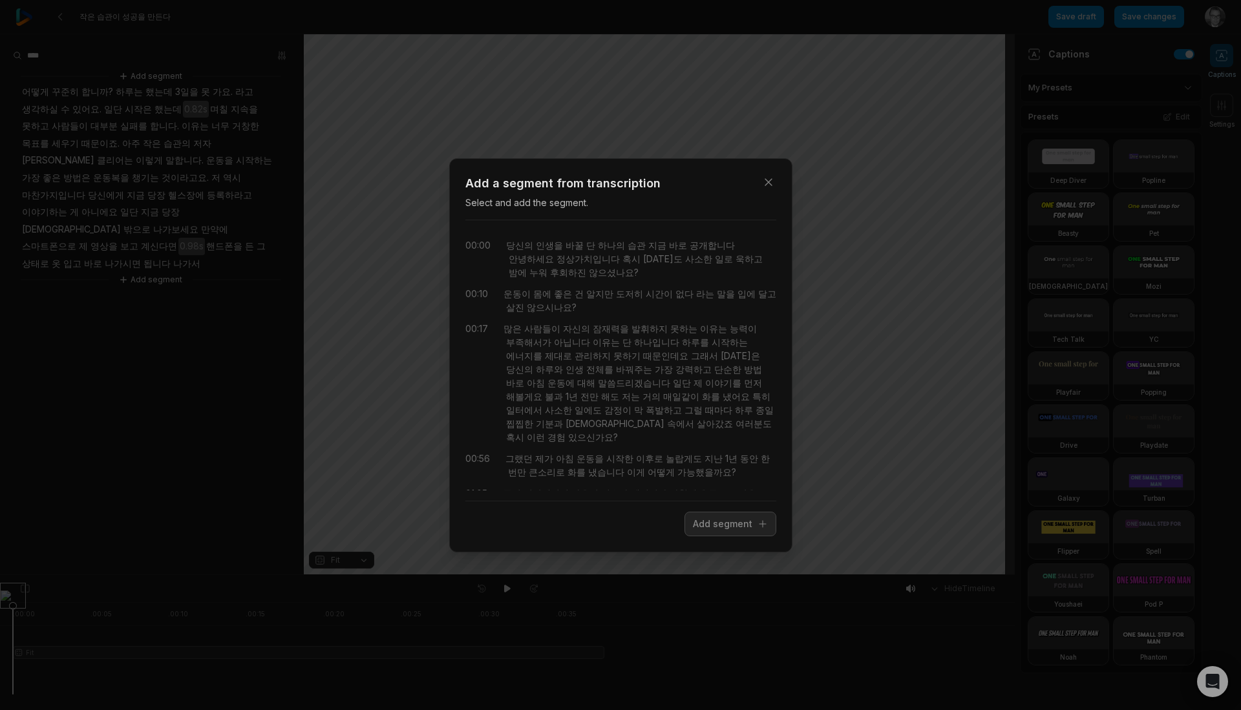
scroll to position [260, 0]
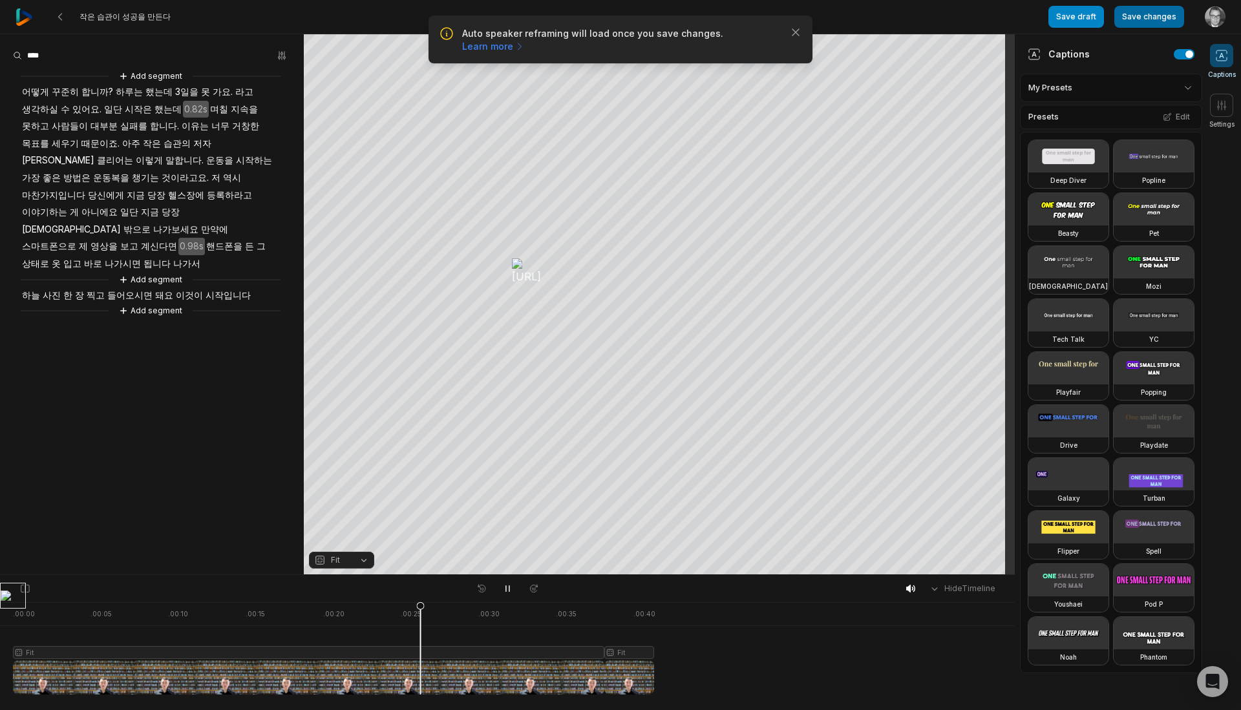
click at [1164, 23] on button "Save changes" at bounding box center [1149, 17] width 70 height 22
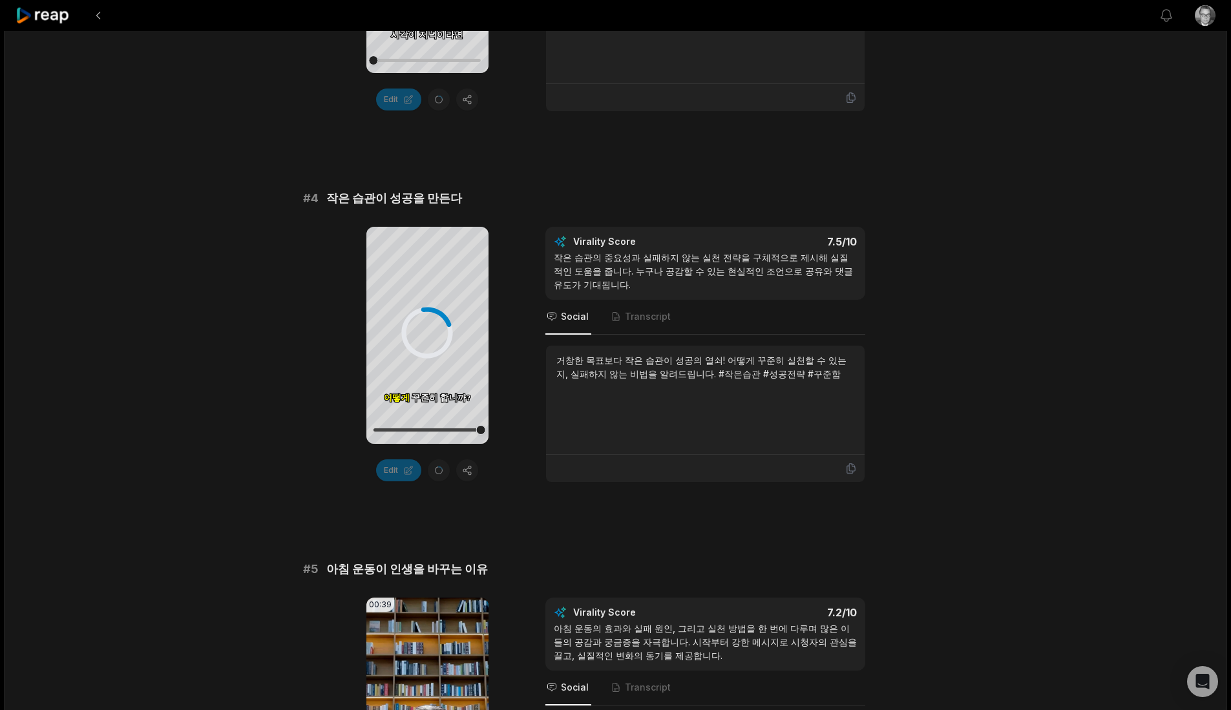
scroll to position [1293, 0]
